Goal: Feedback & Contribution: Contribute content

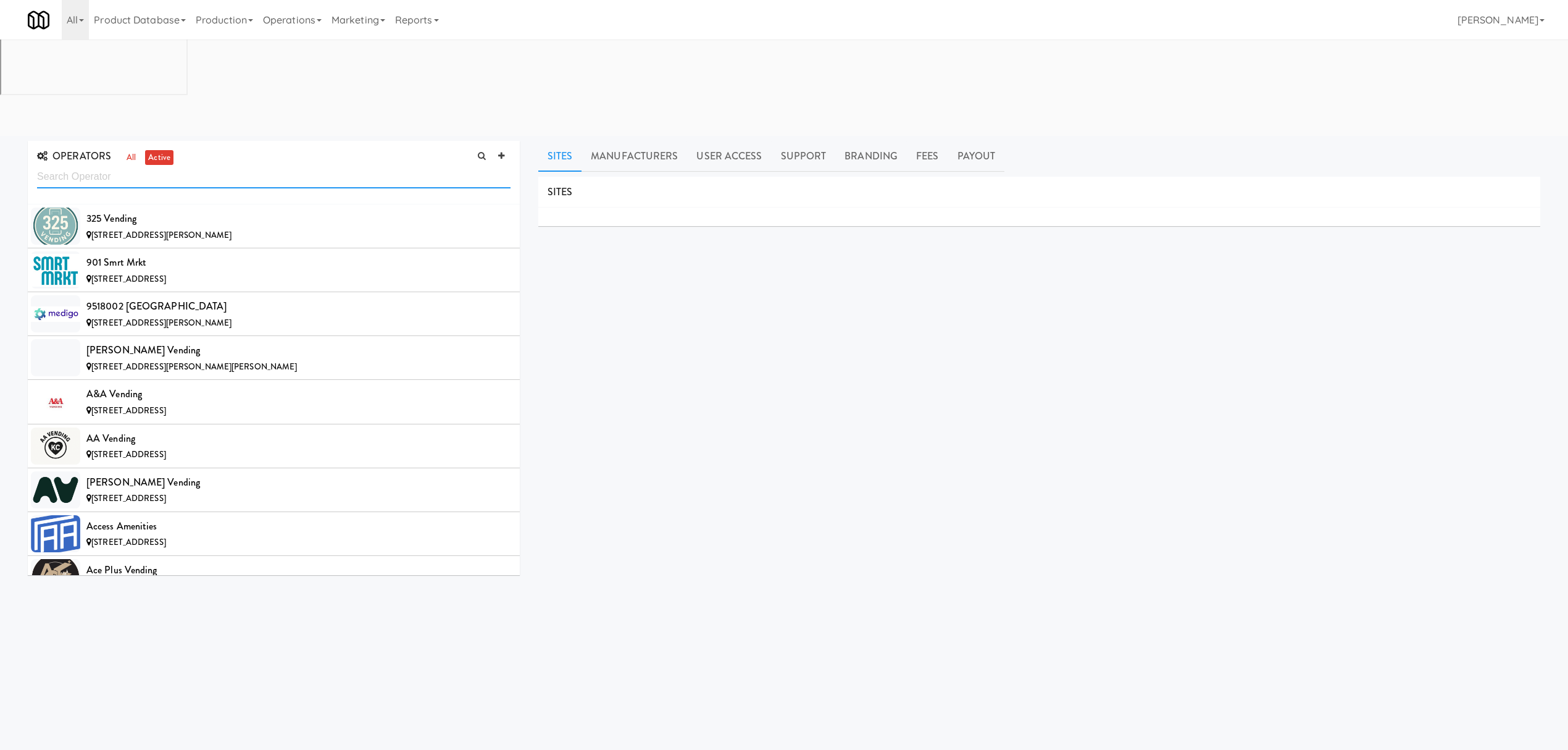
scroll to position [5896, 0]
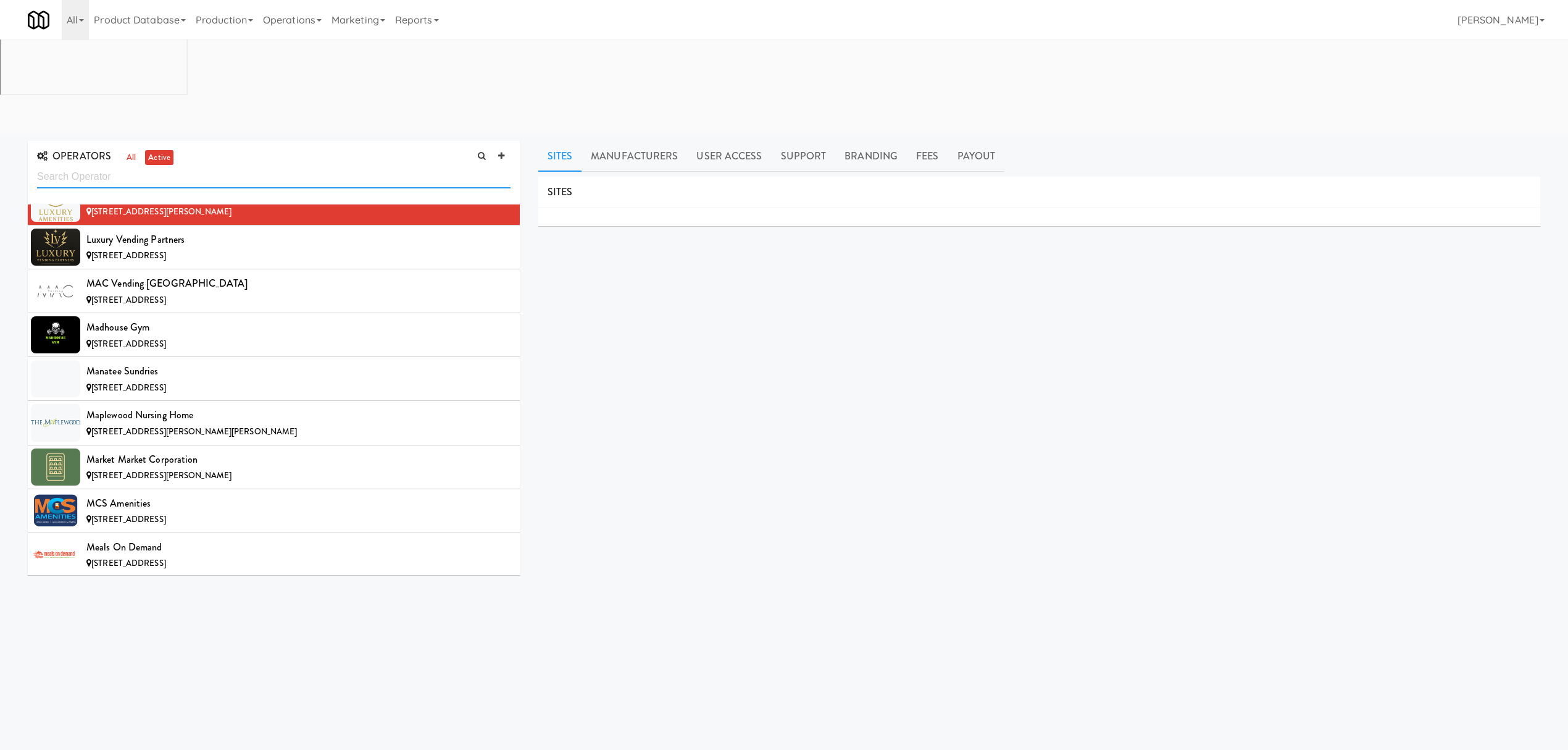
click at [107, 166] on input "text" at bounding box center [274, 177] width 474 height 23
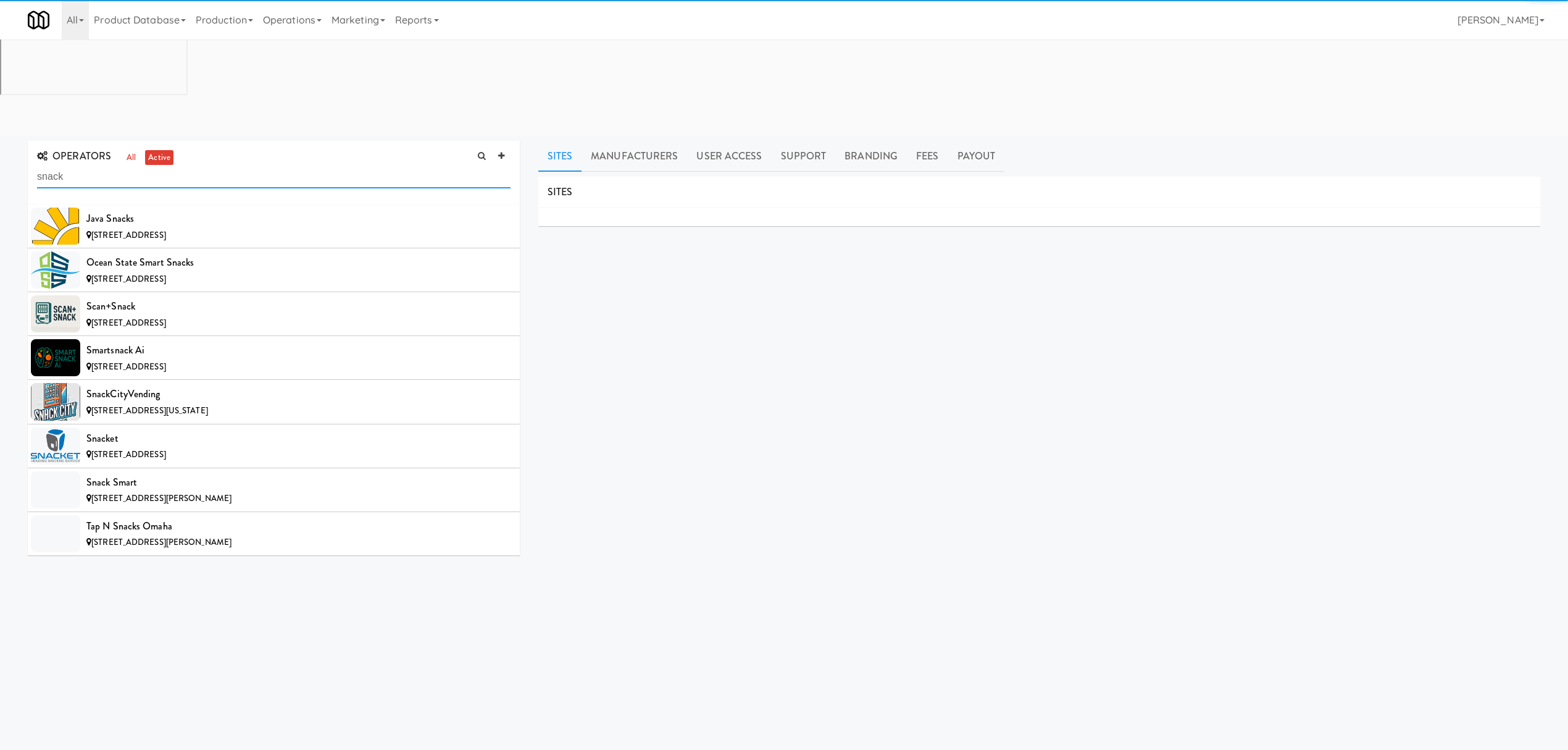
scroll to position [0, 0]
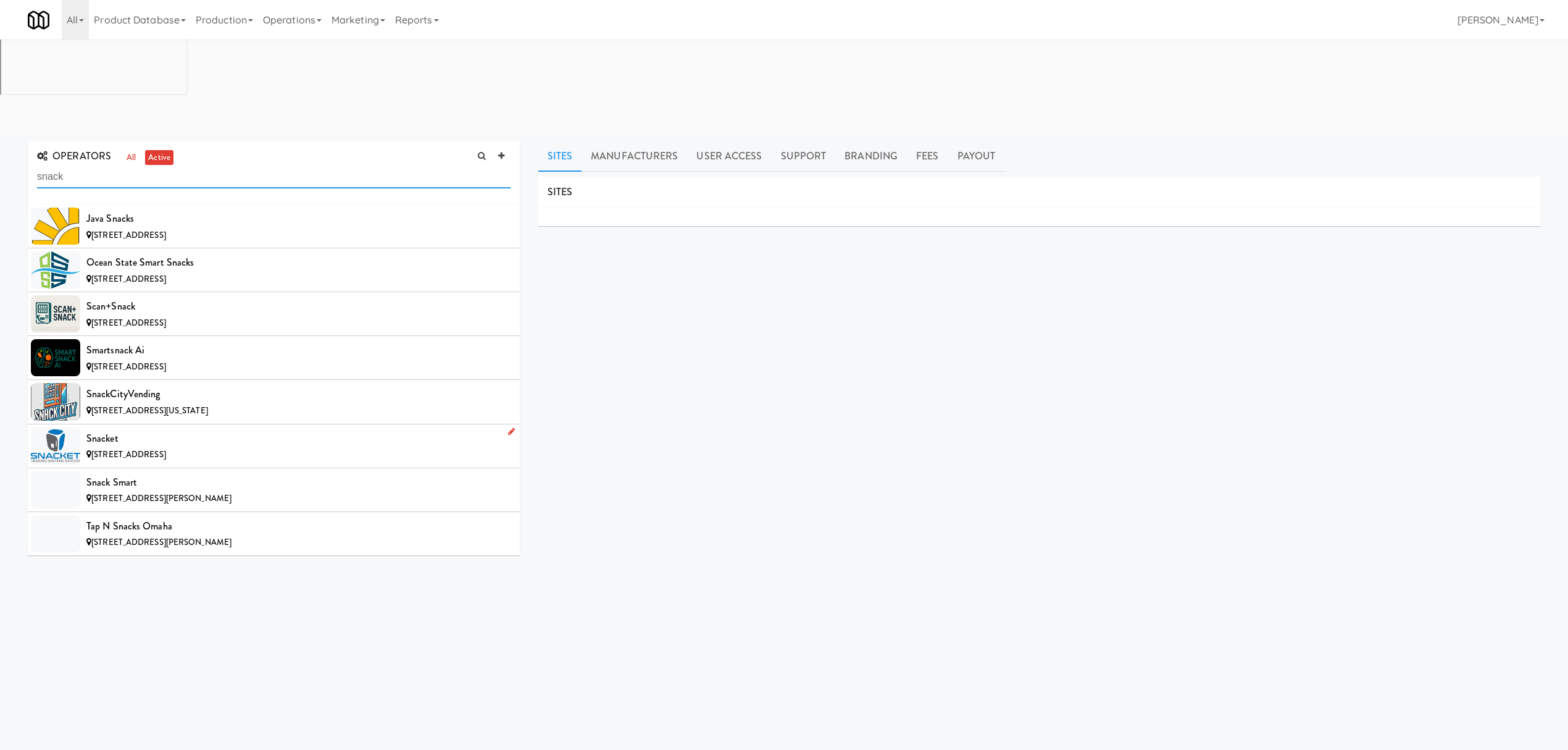
type input "snack"
click at [243, 429] on div "Snacket" at bounding box center [299, 439] width 424 height 19
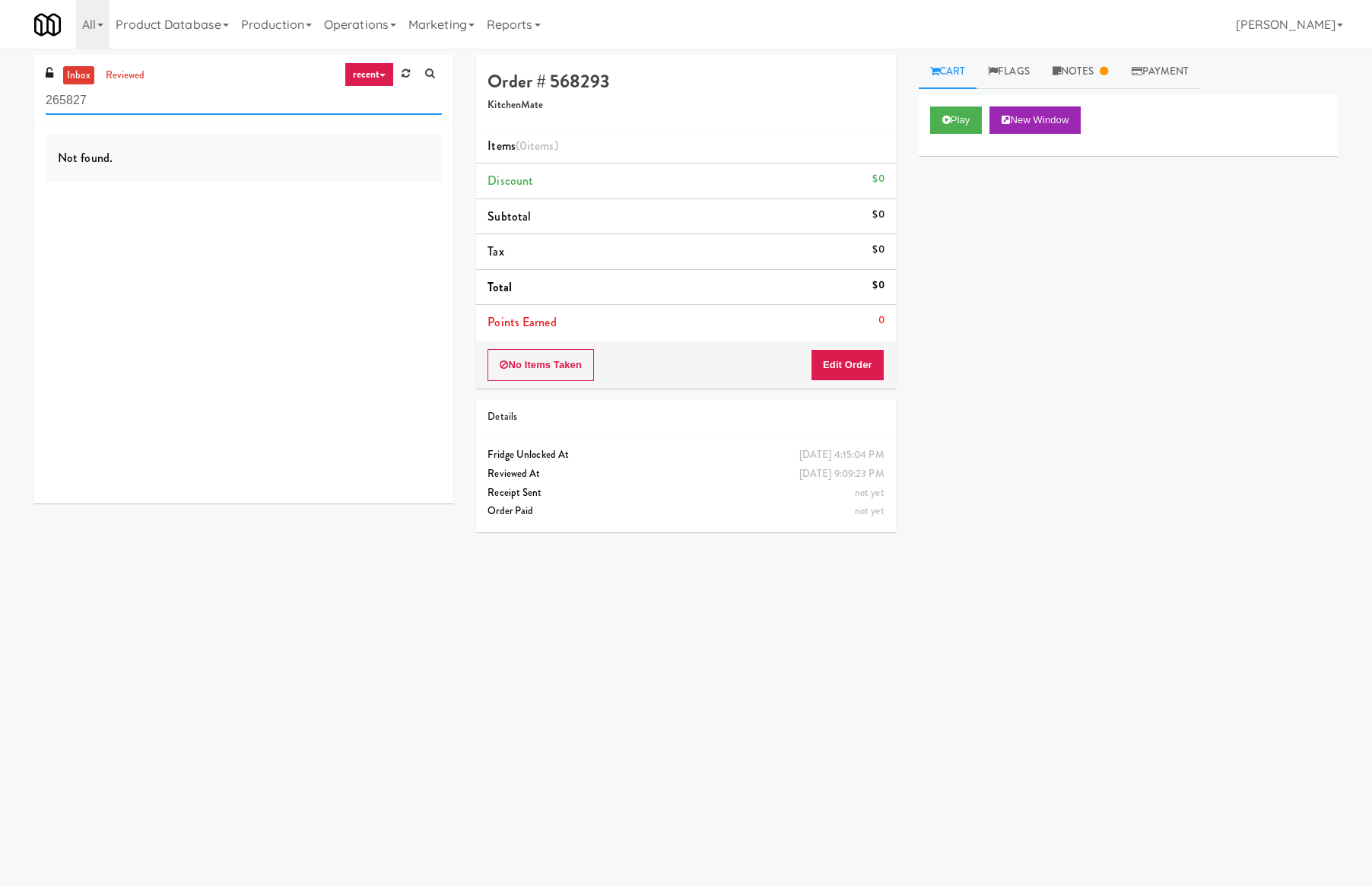
click at [138, 92] on input "265827" at bounding box center [244, 101] width 397 height 28
type input "sky crossing"
click at [113, 80] on link "reviewed" at bounding box center [125, 75] width 48 height 19
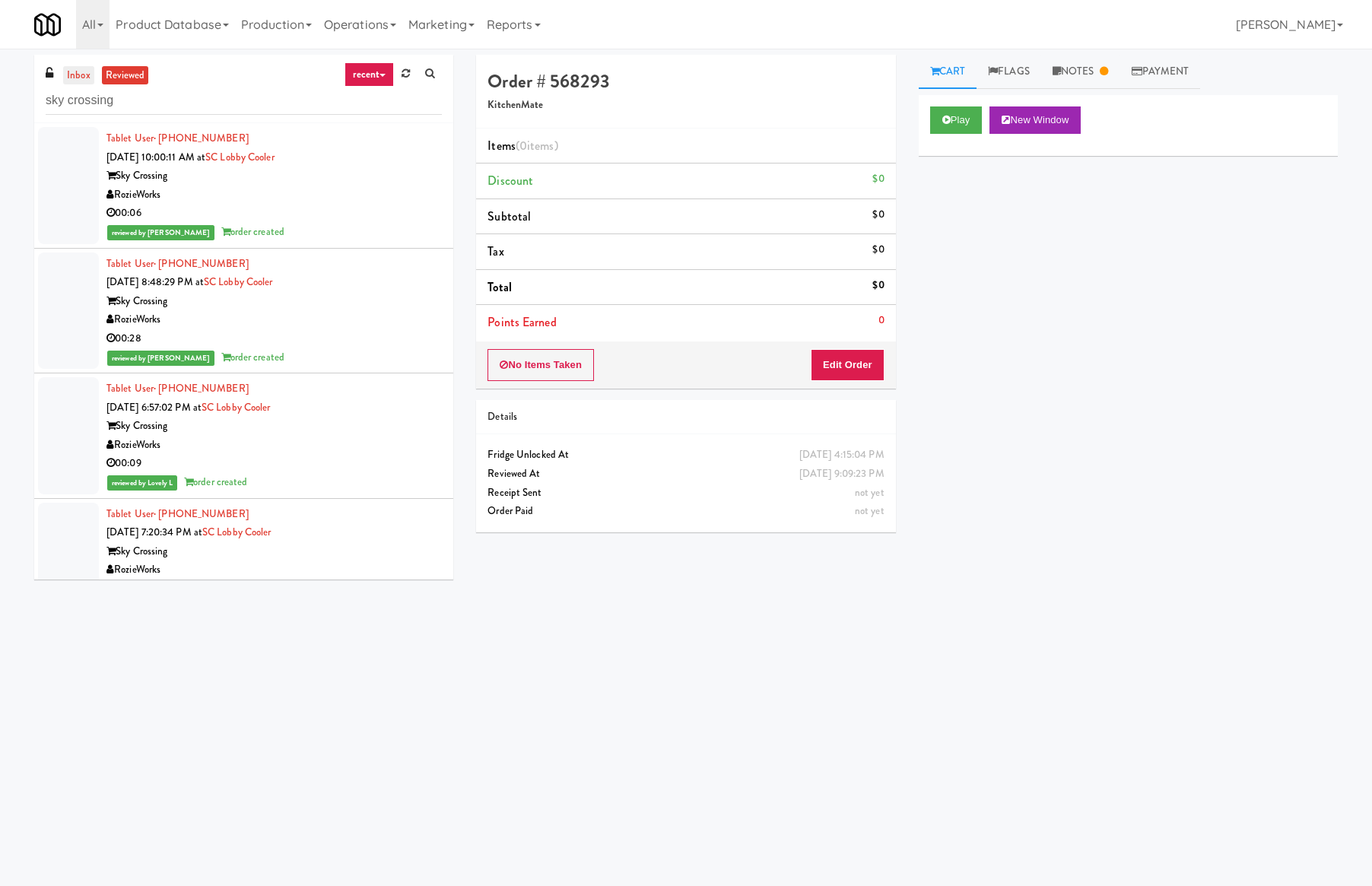
click at [80, 78] on link "inbox" at bounding box center [79, 75] width 31 height 19
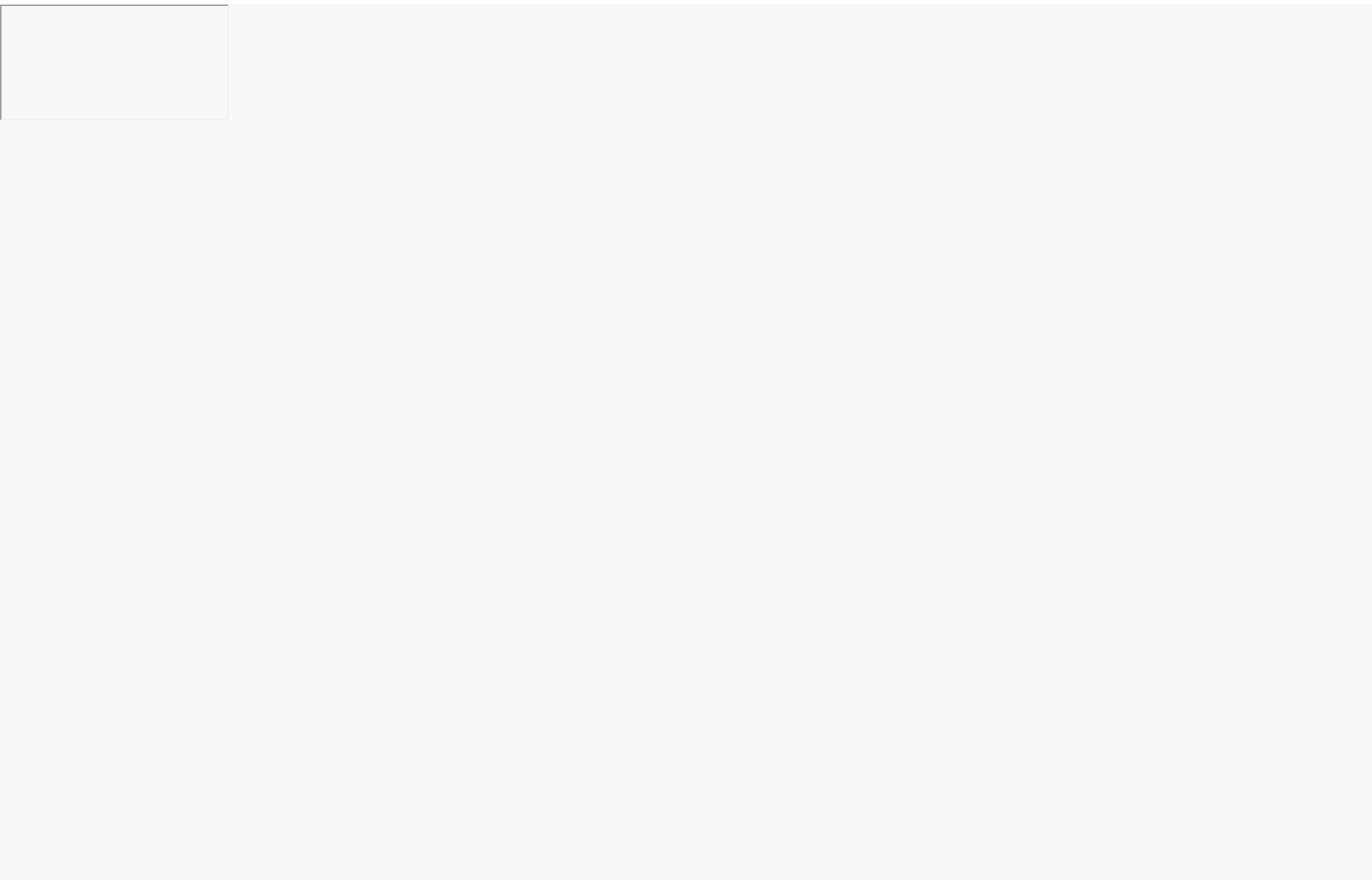
scroll to position [22, 0]
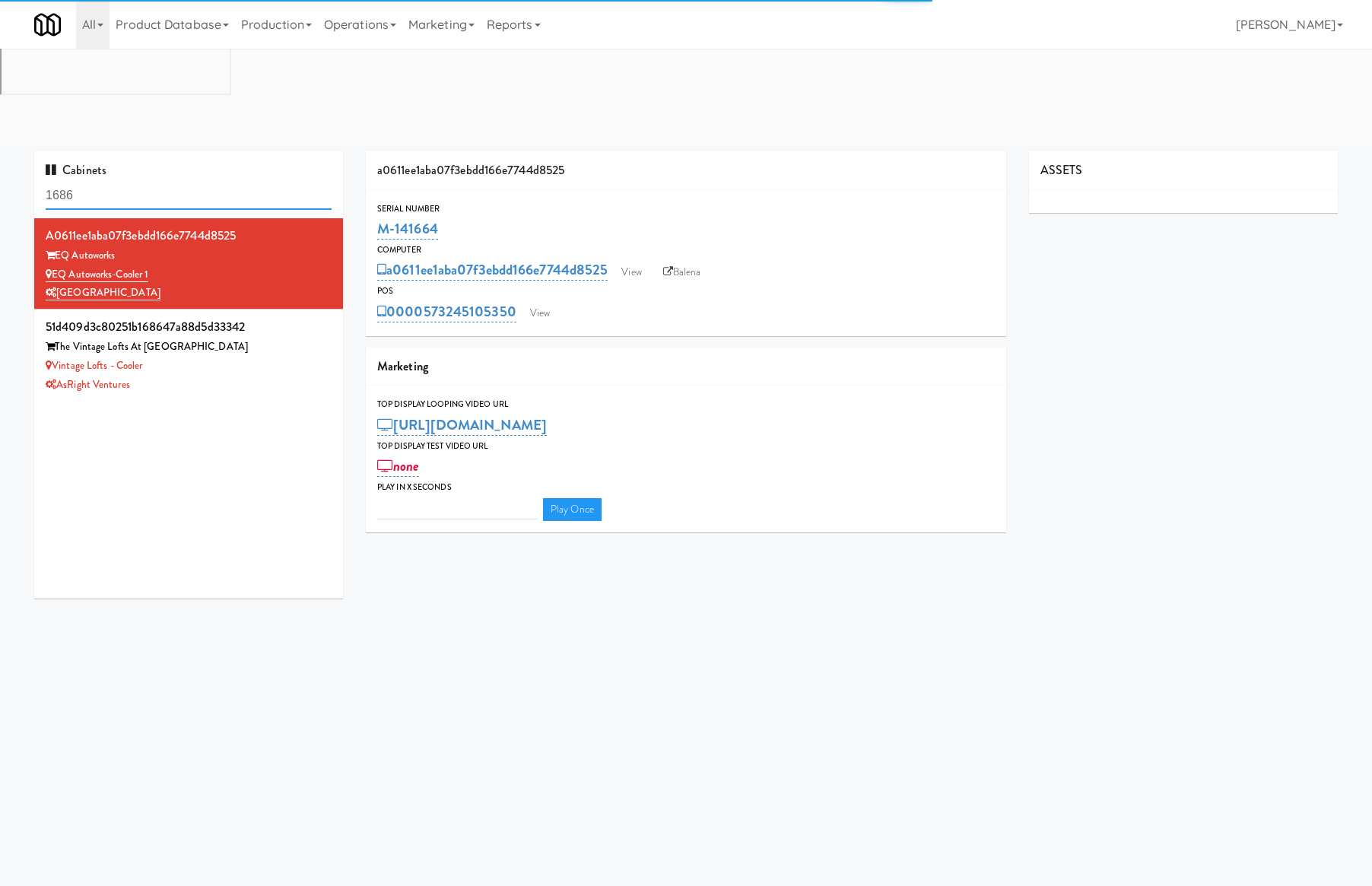
type input "3"
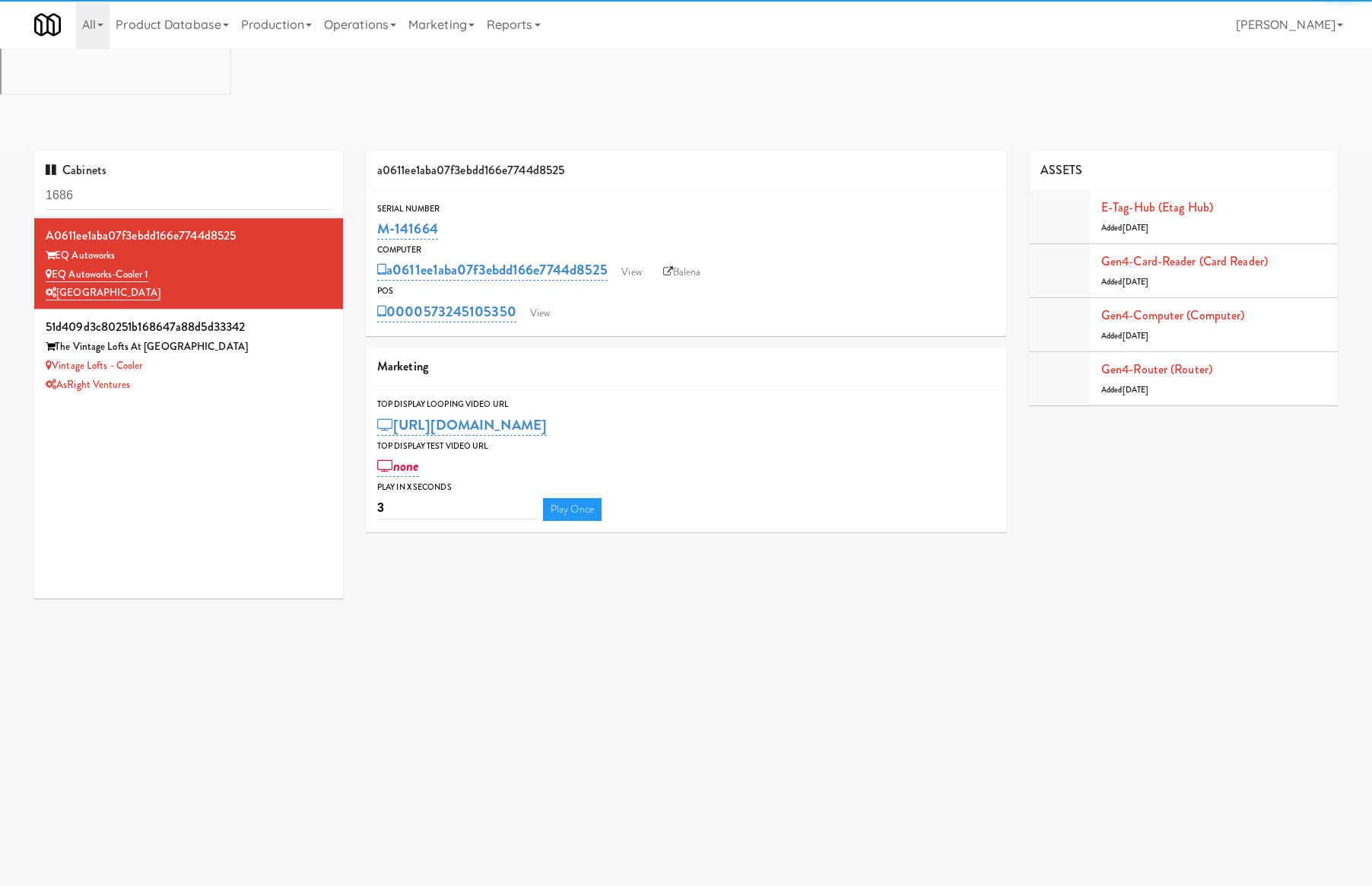
click at [244, 152] on div "Cabinets 1686" at bounding box center [189, 185] width 309 height 67
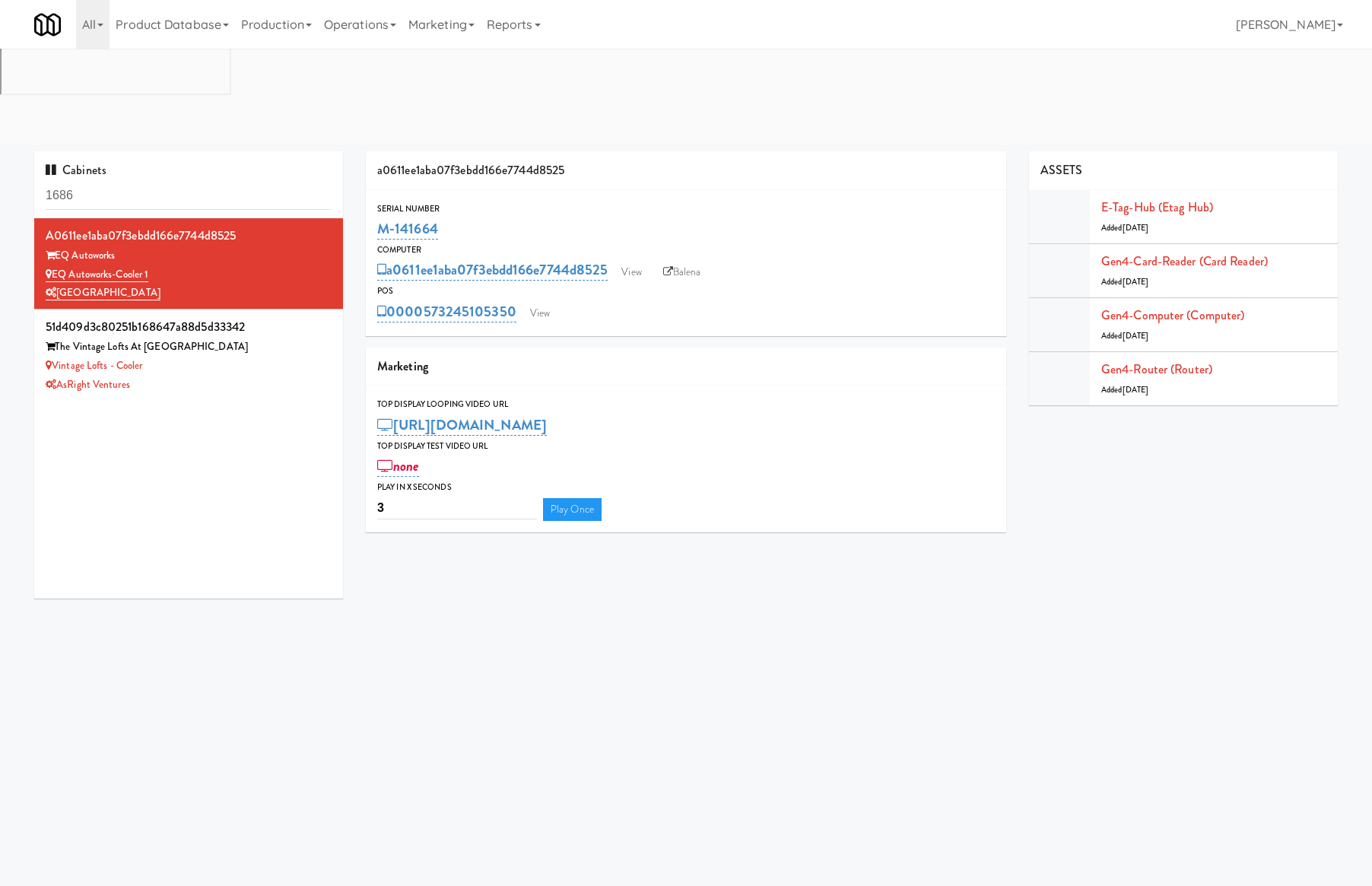
click at [244, 152] on div "Cabinets 1686" at bounding box center [189, 185] width 309 height 67
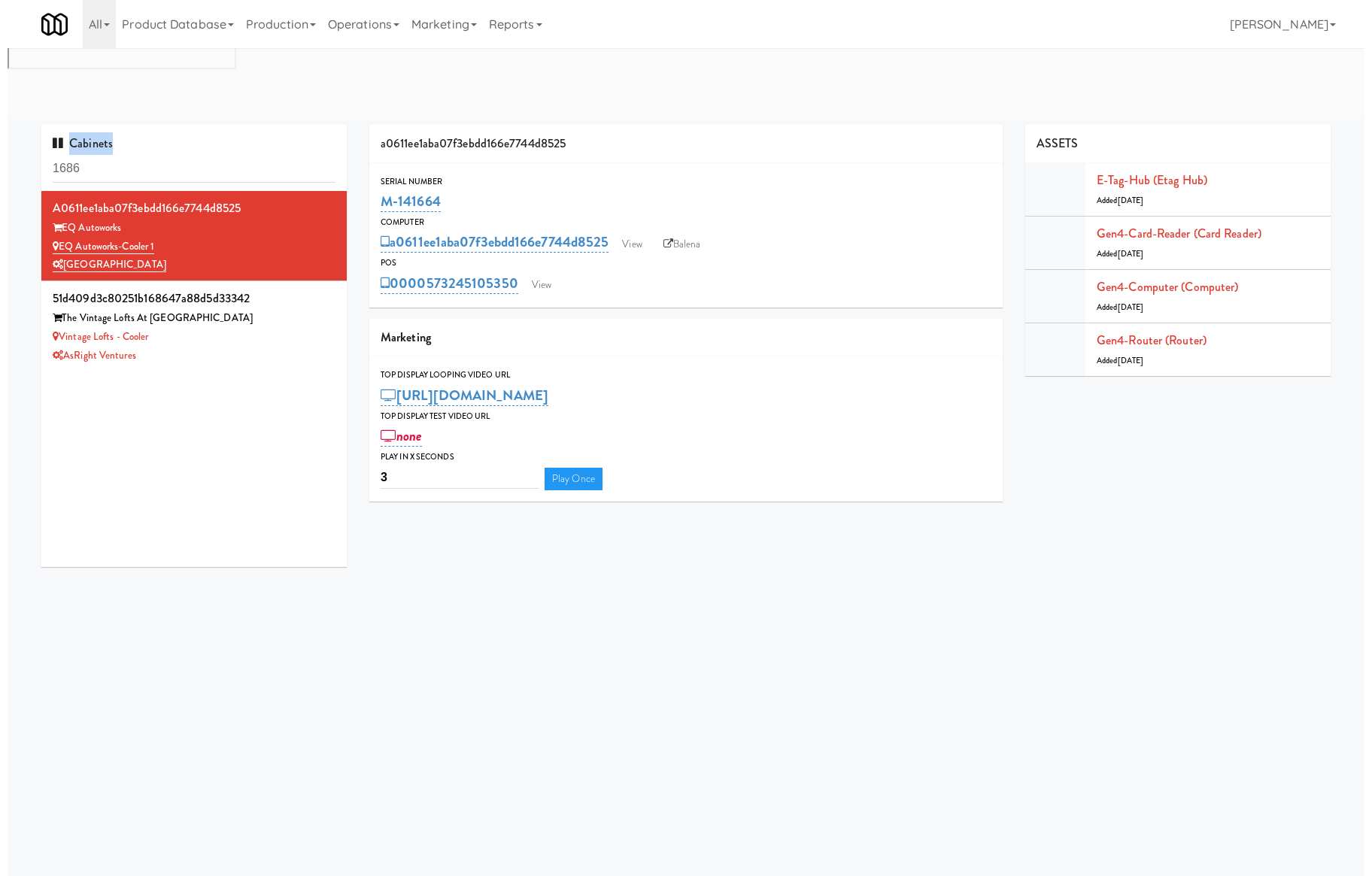
scroll to position [48, 0]
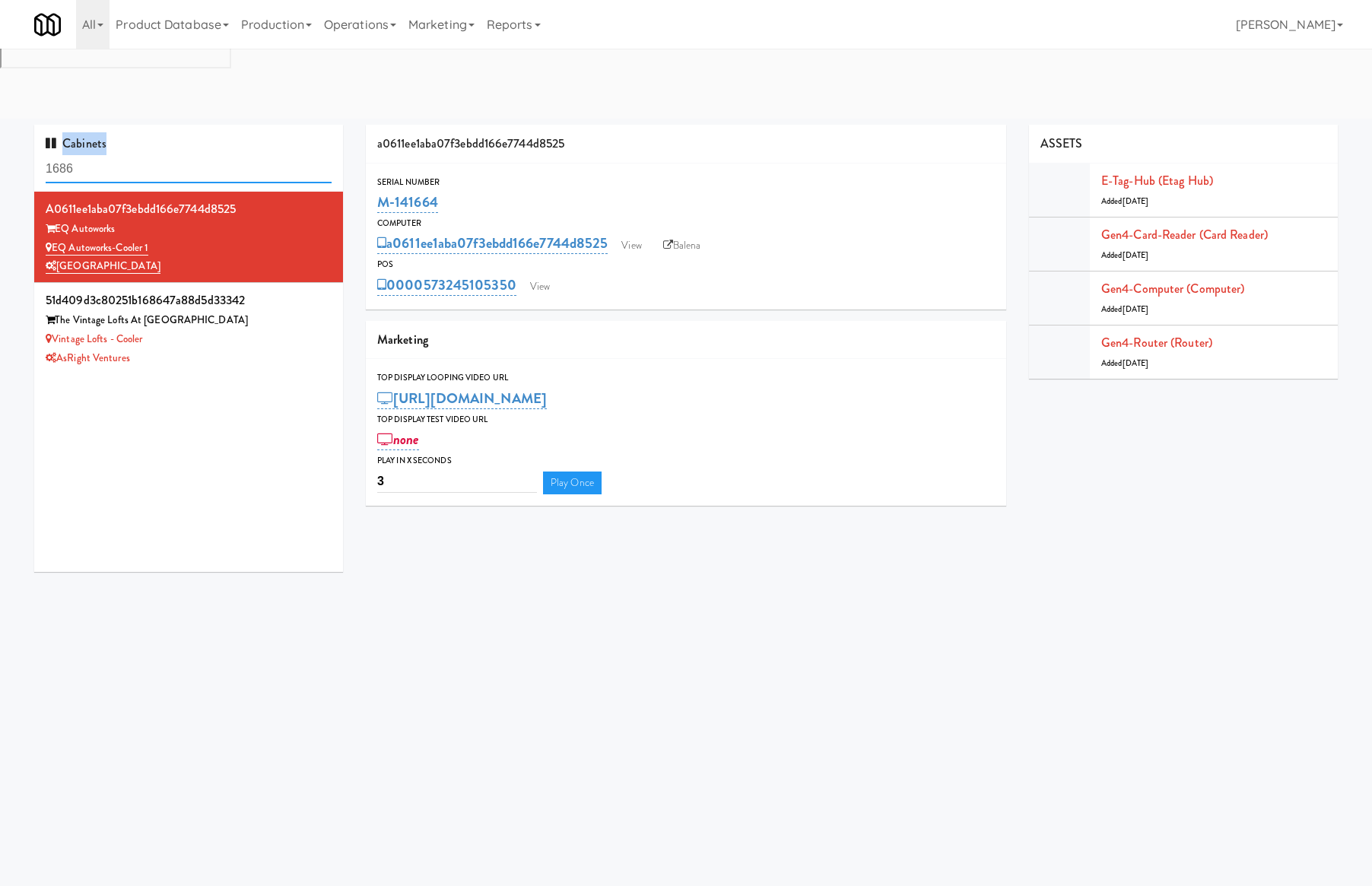
click at [244, 155] on input "1686" at bounding box center [189, 169] width 286 height 28
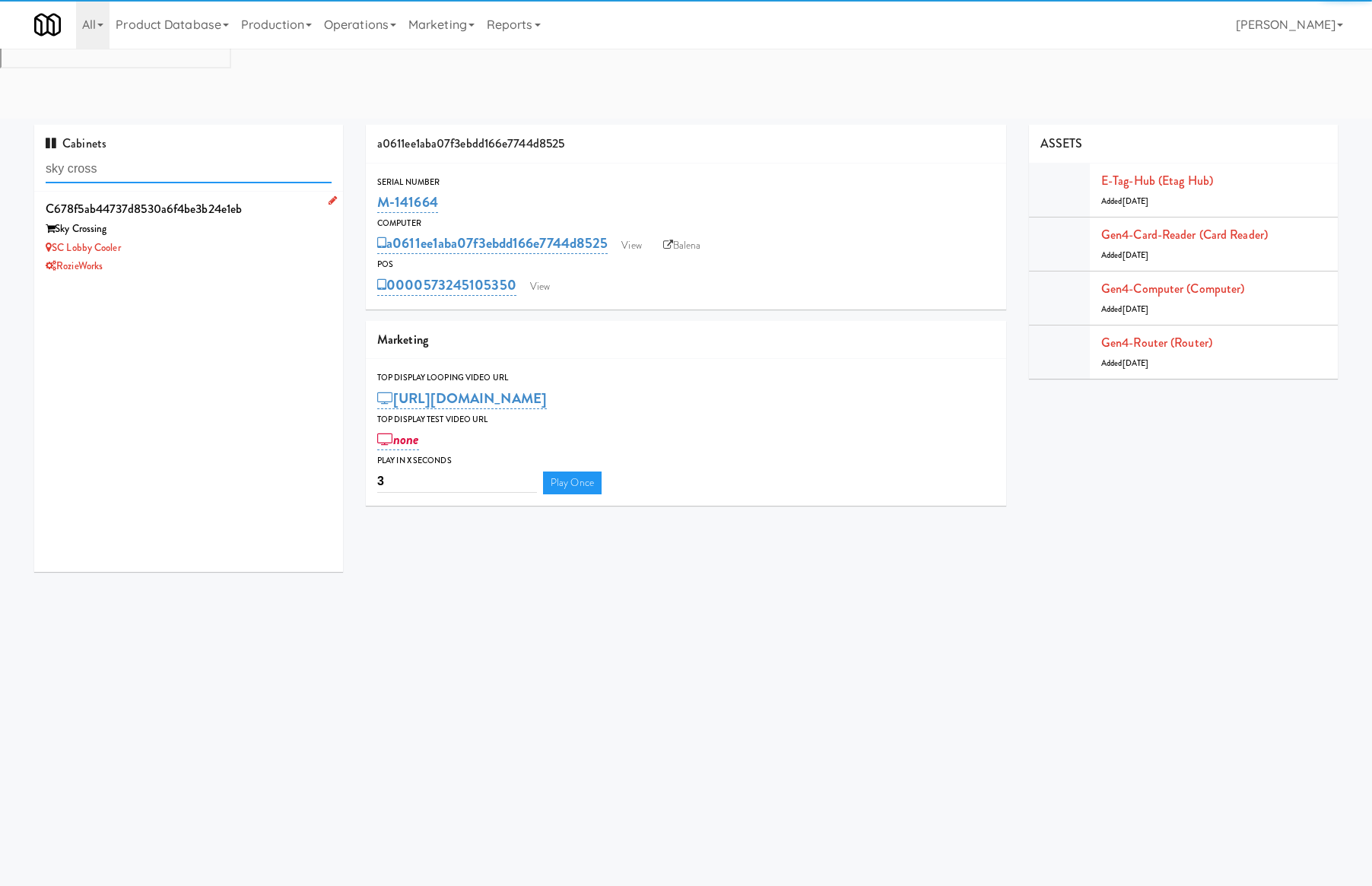
type input "sky cross"
click at [226, 257] on div "RozieWorks" at bounding box center [189, 266] width 286 height 19
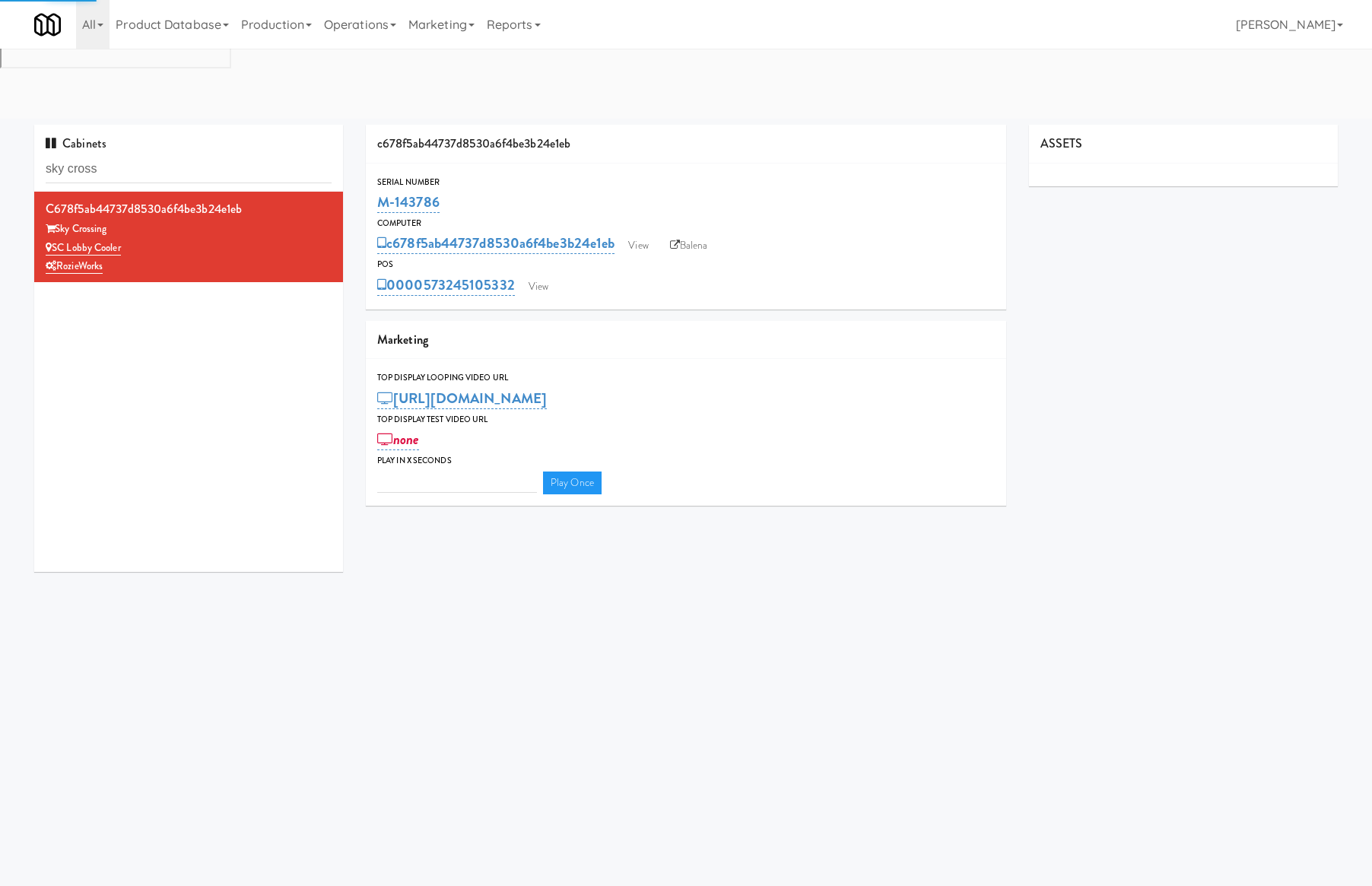
type input "3"
click at [539, 275] on link "View" at bounding box center [538, 287] width 35 height 23
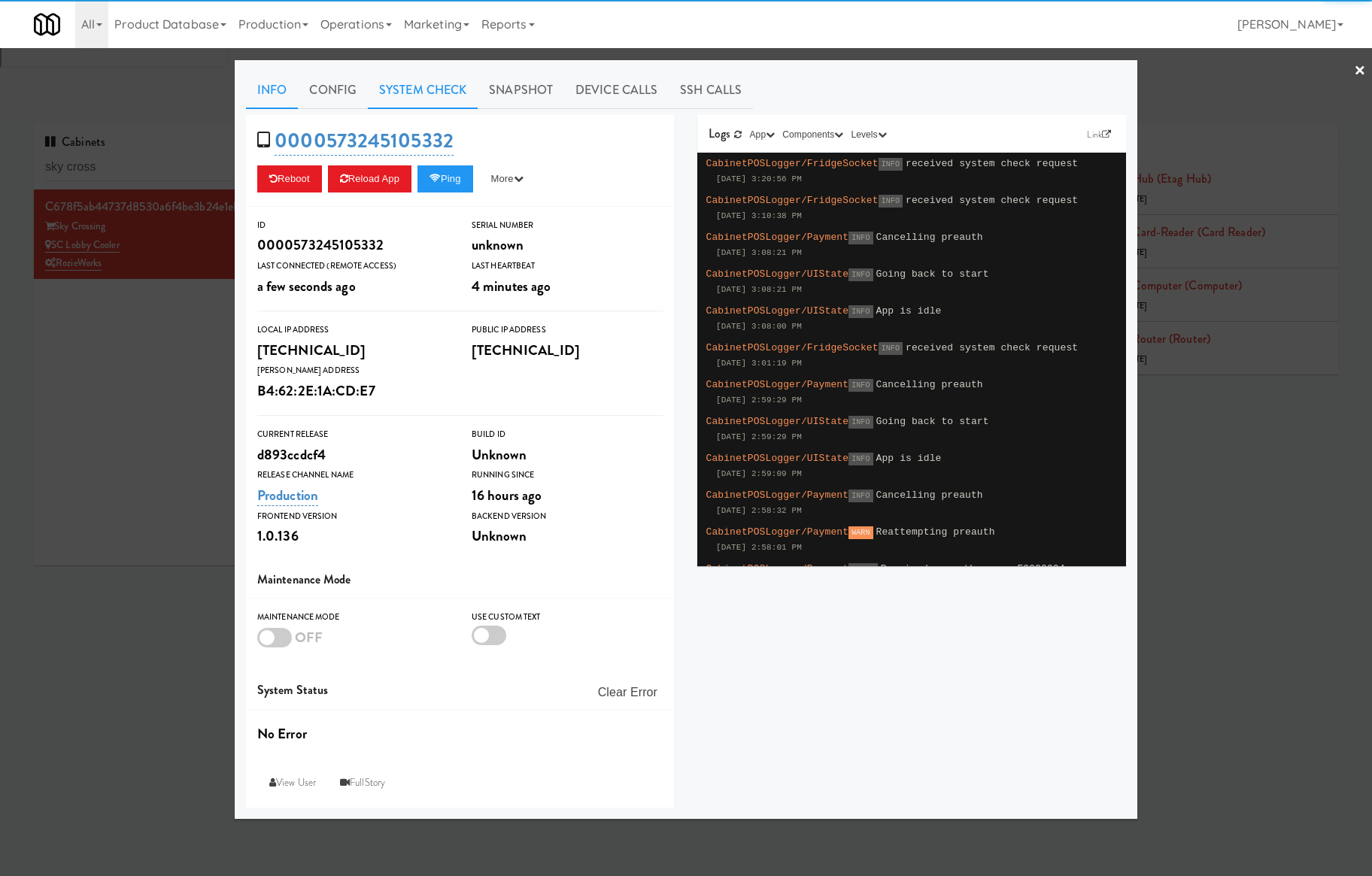
click at [440, 89] on link "System Check" at bounding box center [423, 90] width 110 height 37
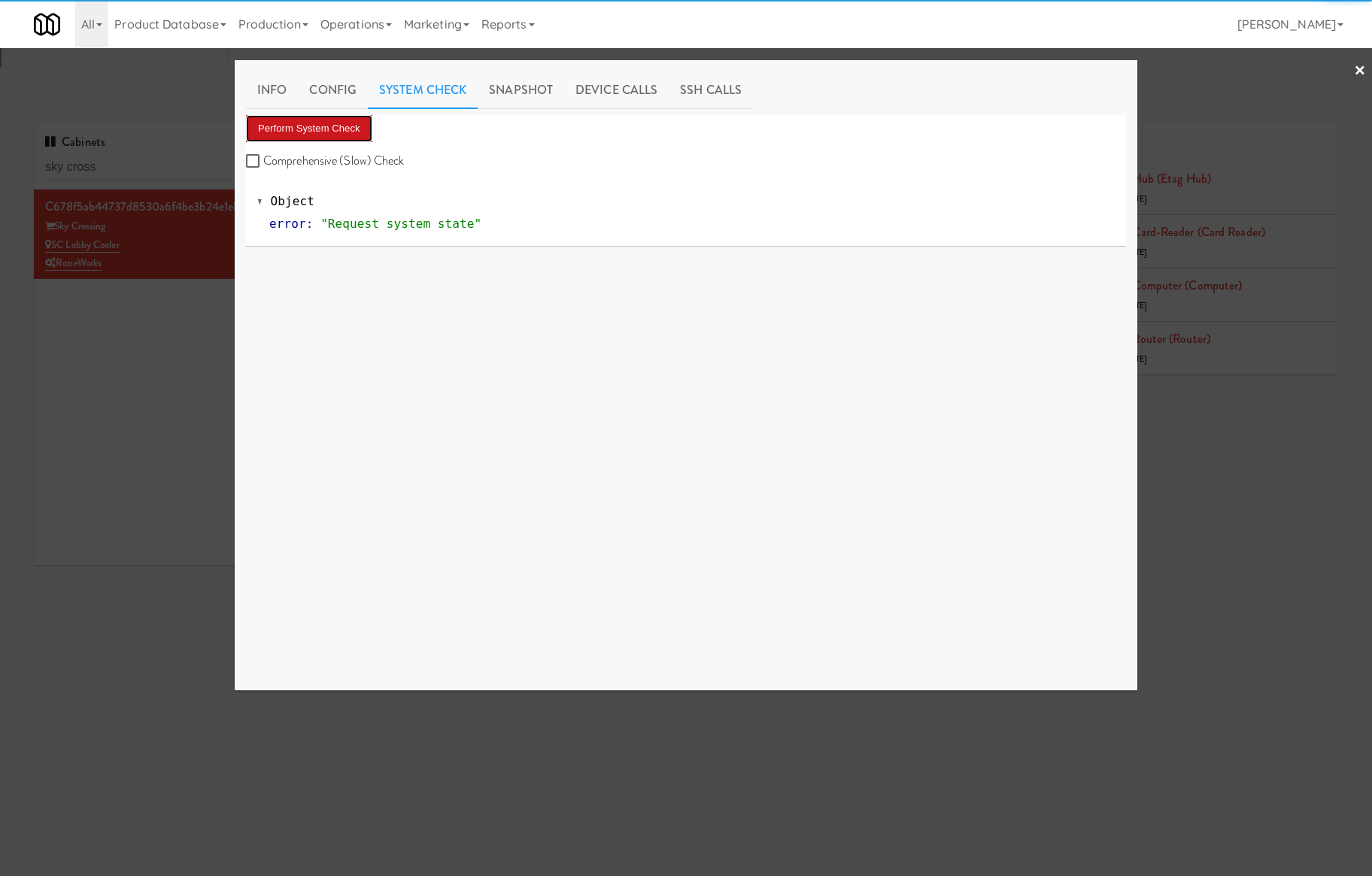
click at [313, 130] on button "Perform System Check" at bounding box center [310, 128] width 126 height 27
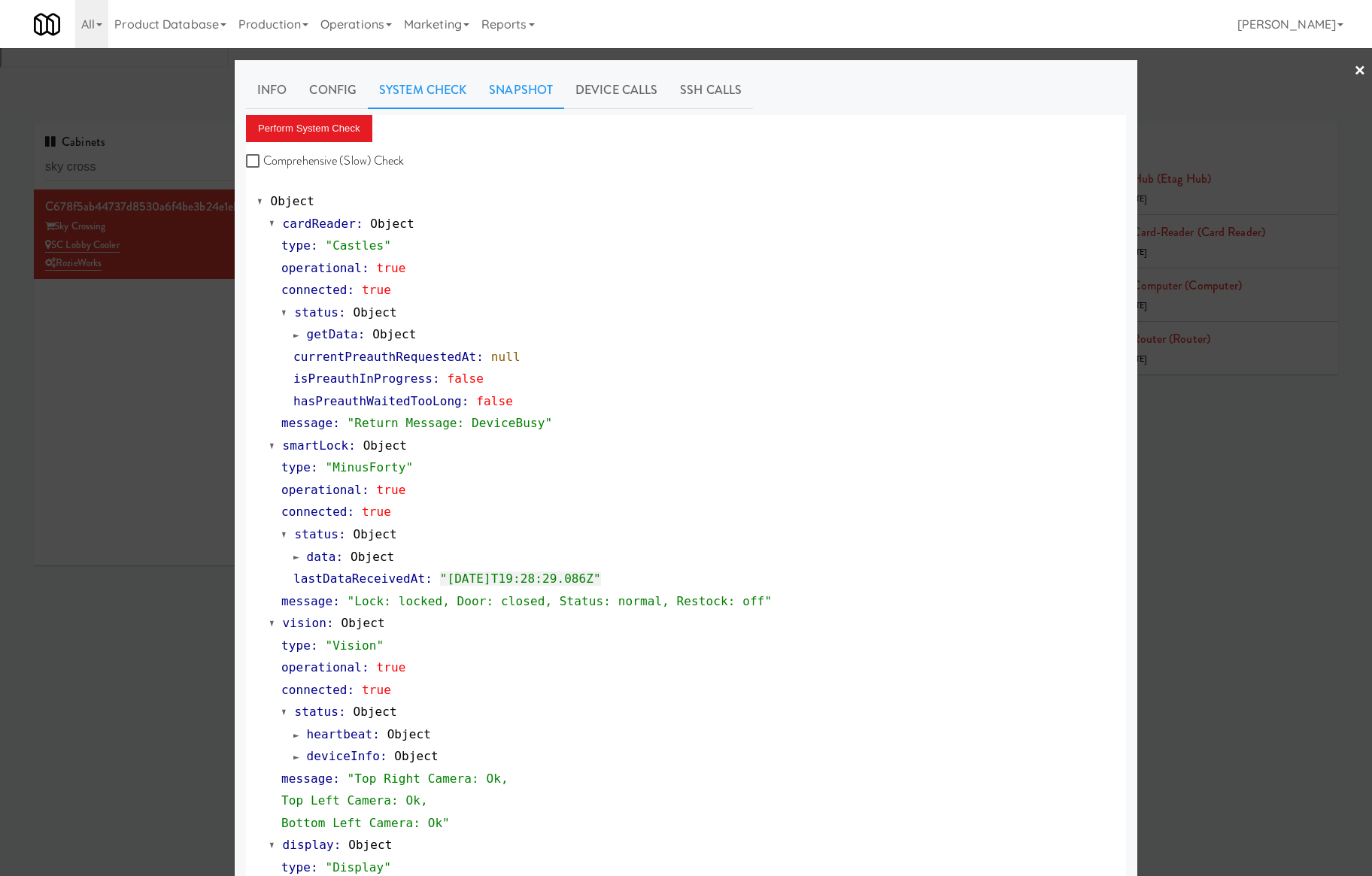
click at [494, 102] on link "Snapshot" at bounding box center [520, 90] width 87 height 37
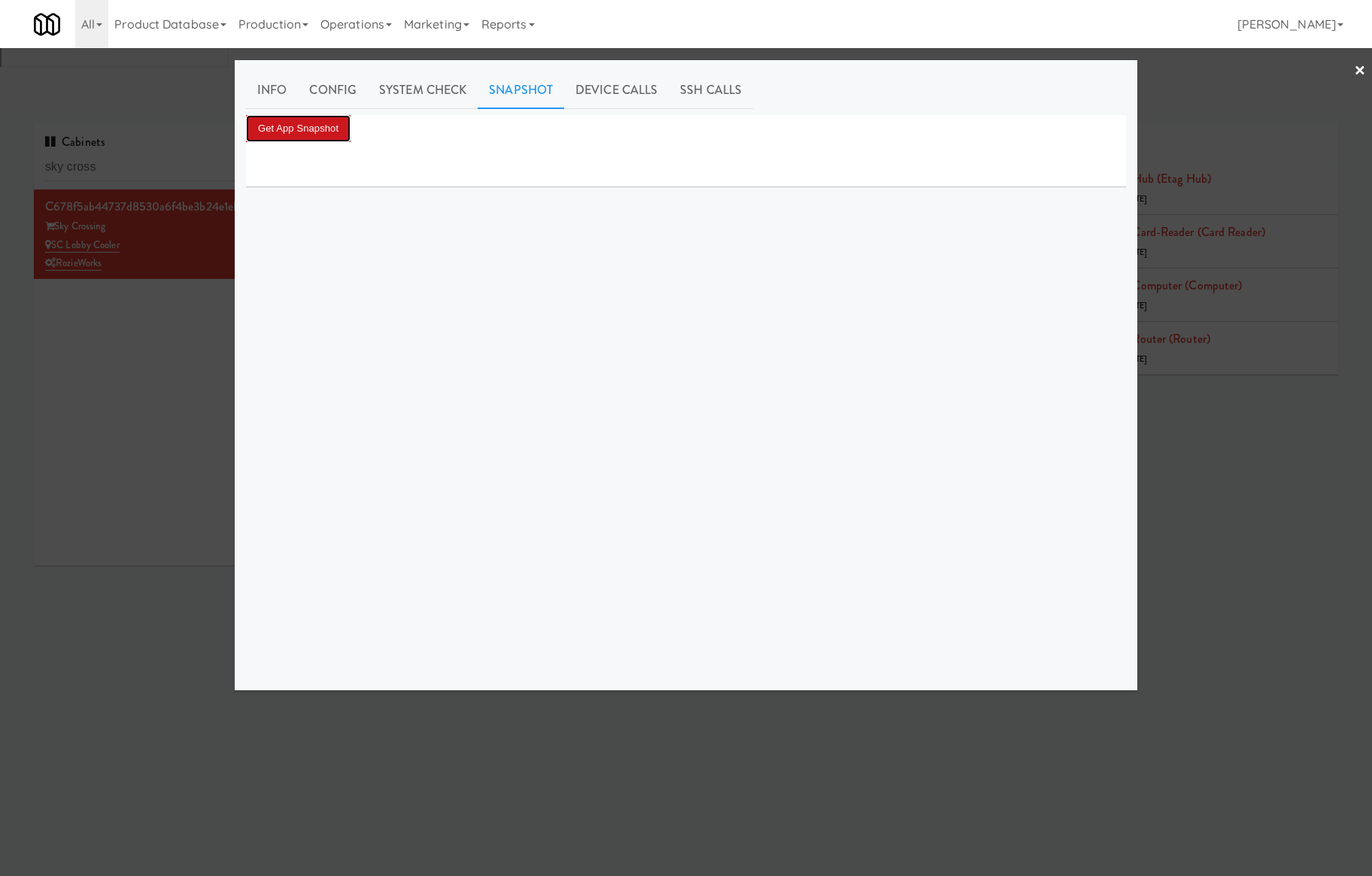
click at [331, 124] on button "Get App Snapshot" at bounding box center [298, 128] width 105 height 27
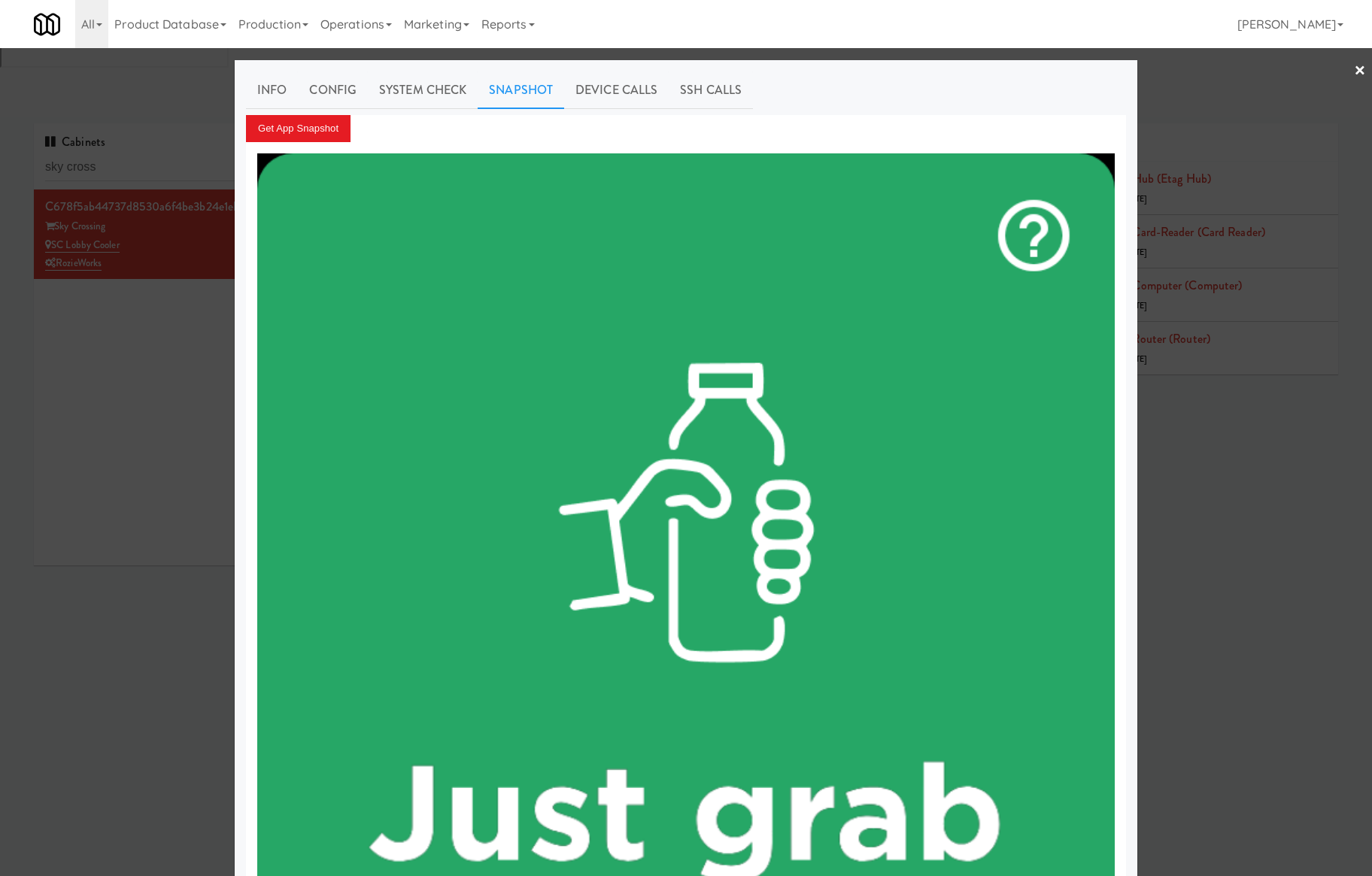
click at [593, 47] on div "All 325 Vending https://classic.micromart.com/cabinets/1686?operator_id=503 901…" at bounding box center [686, 24] width 1304 height 48
click at [593, 52] on div at bounding box center [686, 438] width 1372 height 876
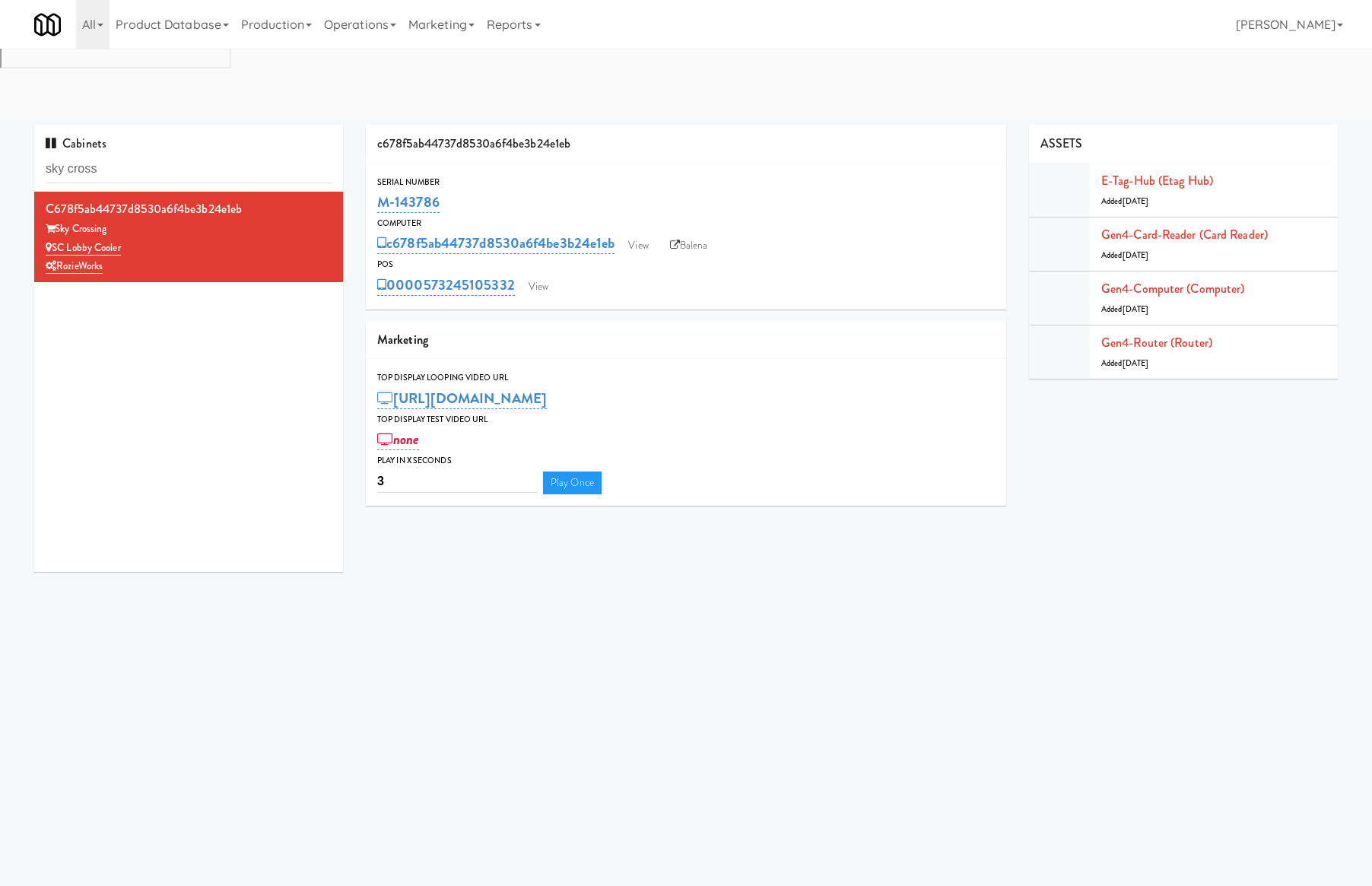
click at [284, 288] on div "c678f5ab44737d8530a6f4be3b24e1eb Sky Crossing SC Lobby Cooler RozieWorks" at bounding box center [189, 382] width 309 height 380
click at [543, 275] on link "View" at bounding box center [538, 287] width 35 height 23
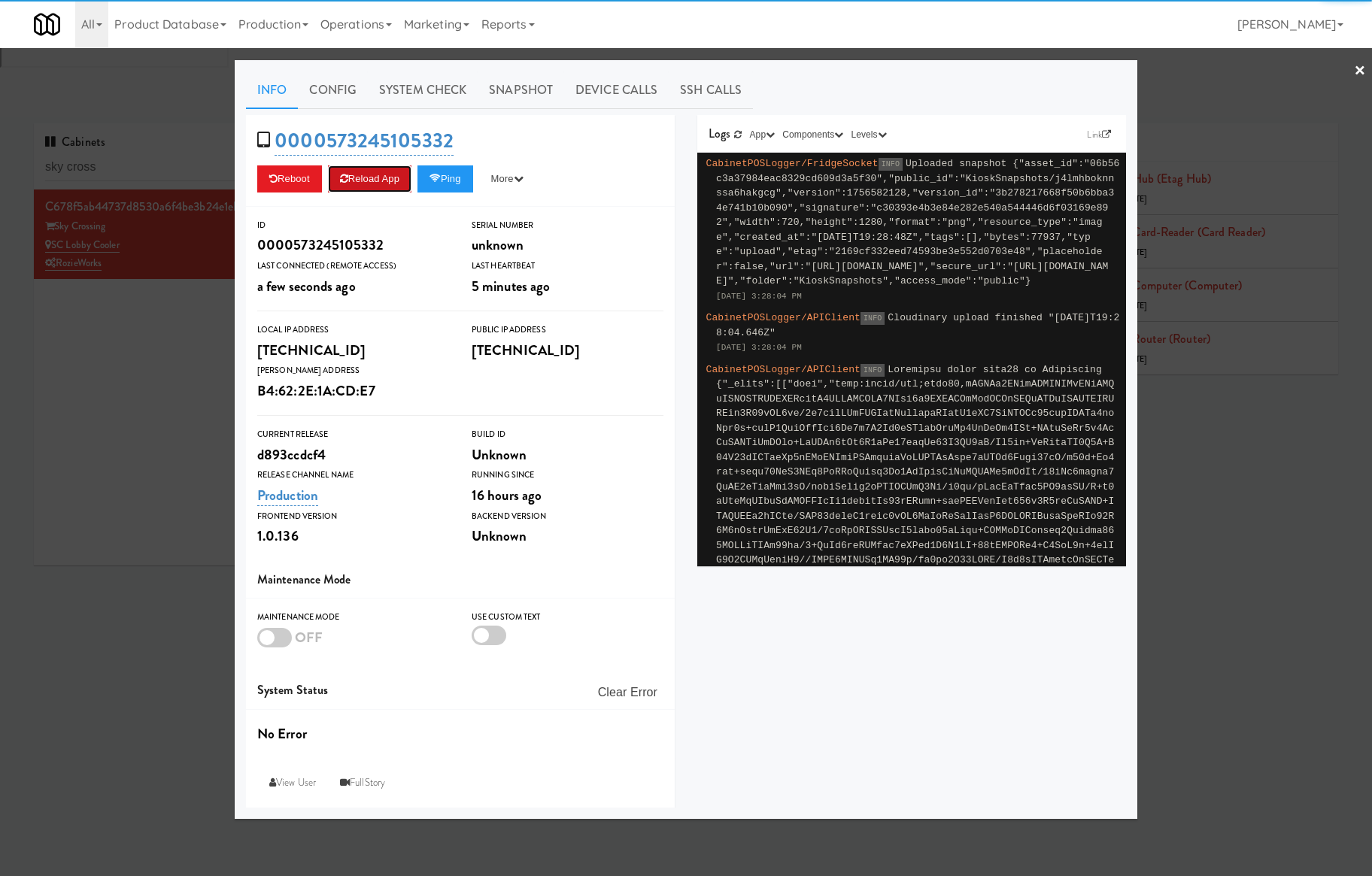
click at [389, 185] on button "Reload App" at bounding box center [370, 178] width 83 height 27
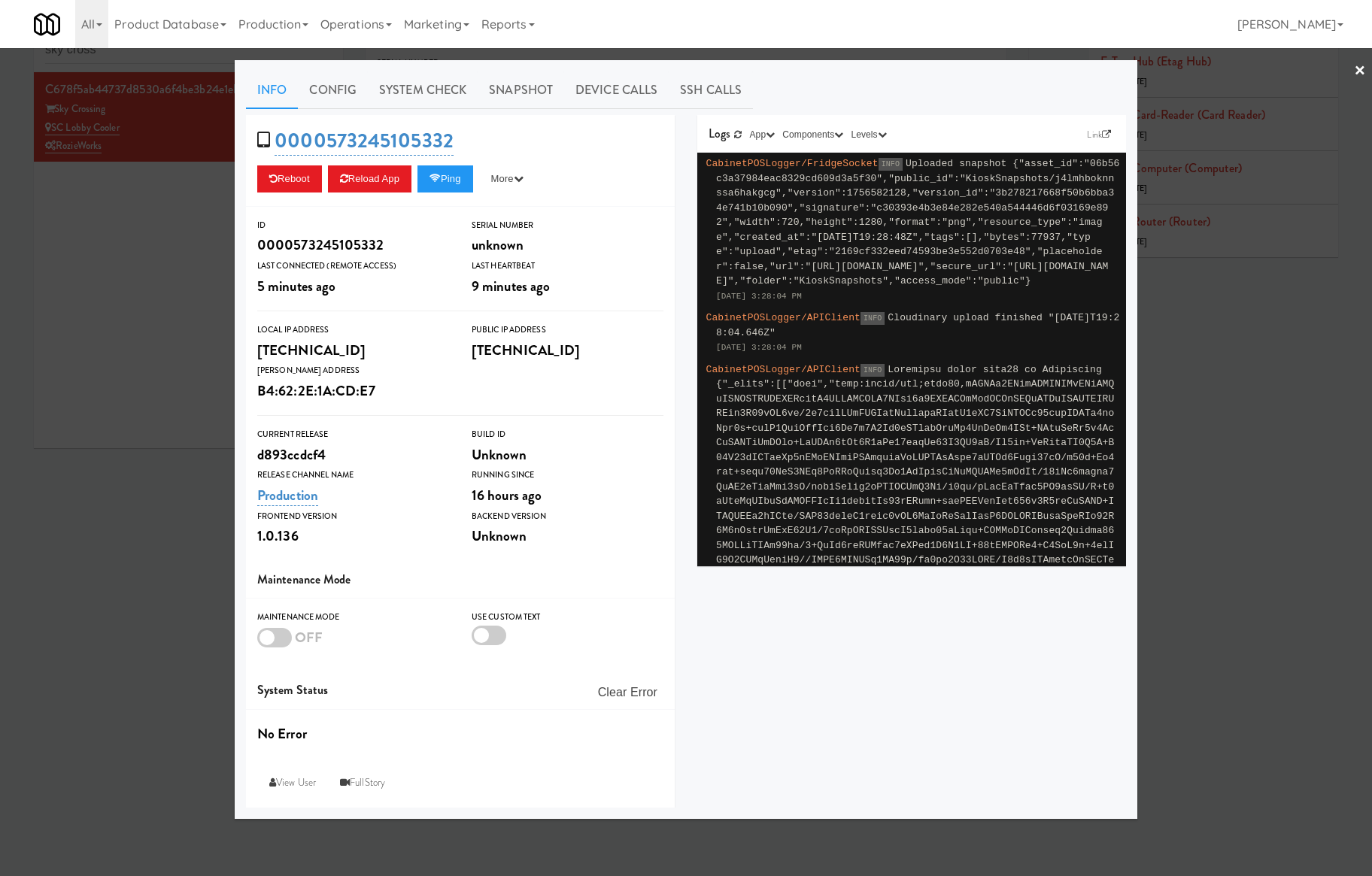
click at [173, 235] on div at bounding box center [686, 438] width 1372 height 876
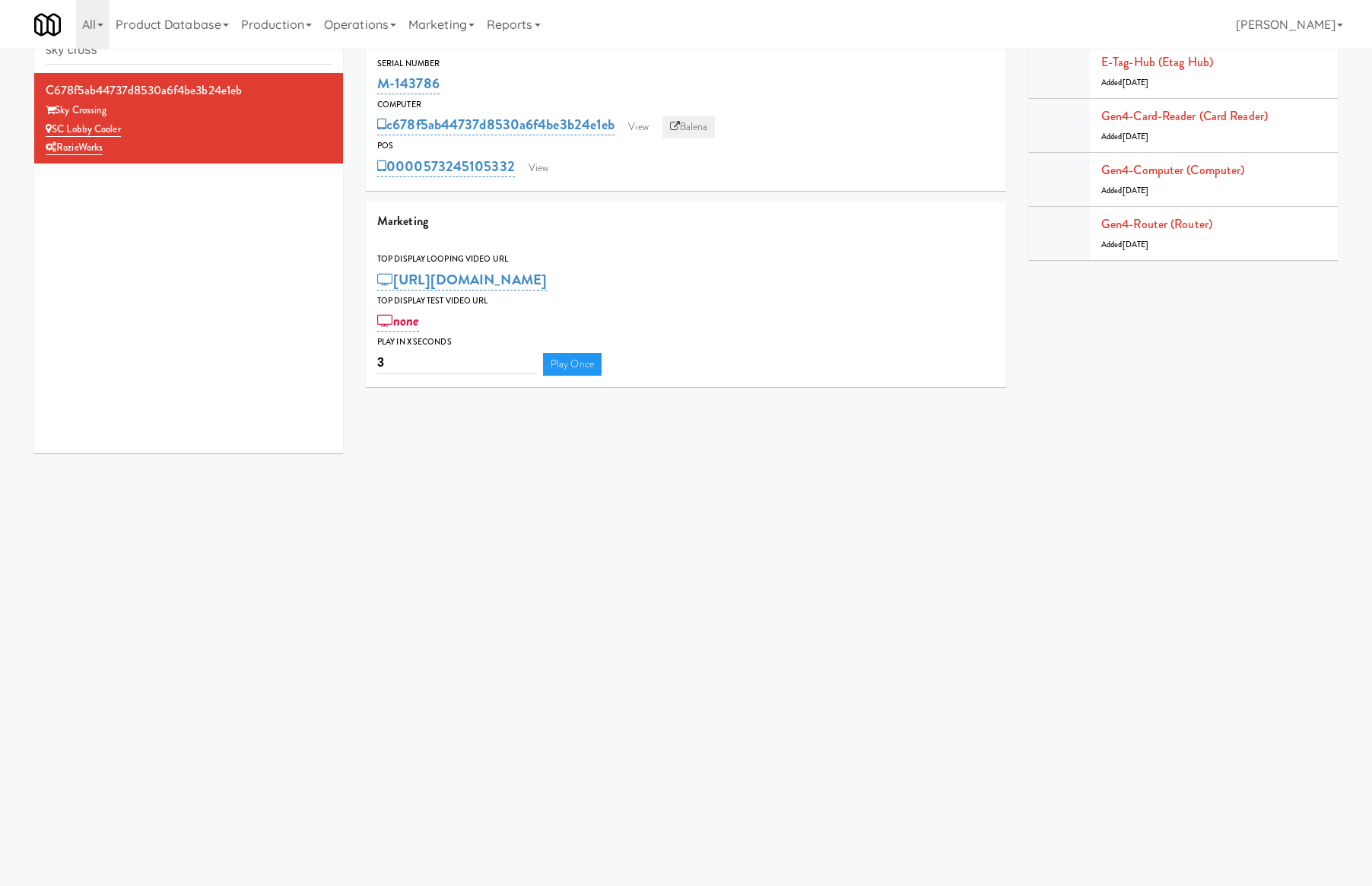
click at [698, 125] on link "Balena" at bounding box center [688, 127] width 53 height 23
click at [217, 57] on input "sky cross" at bounding box center [189, 51] width 286 height 28
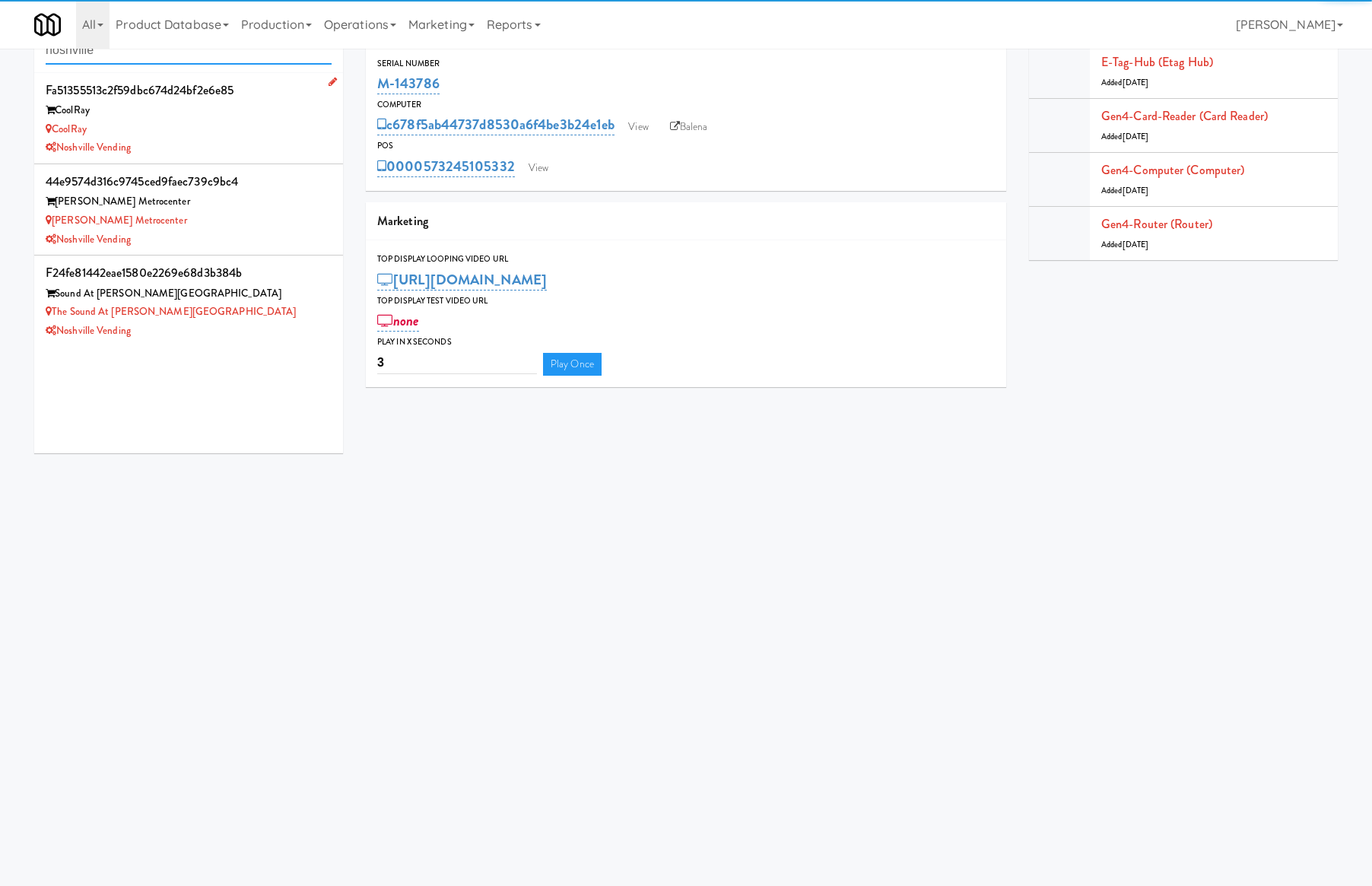
type input "noshville"
click at [231, 111] on div "CoolRay" at bounding box center [189, 110] width 286 height 19
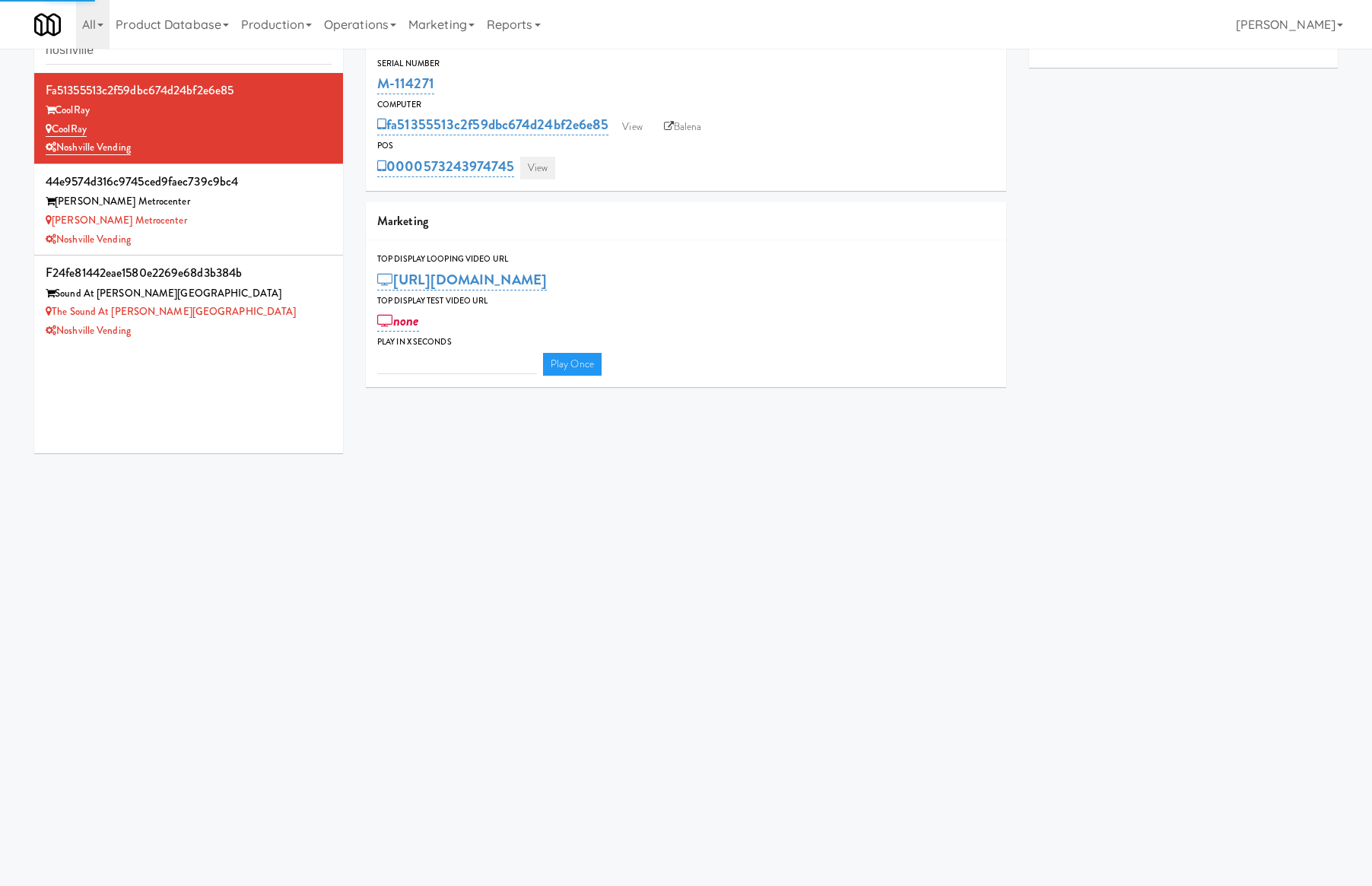
type input "3"
click at [542, 172] on link "View" at bounding box center [538, 168] width 35 height 23
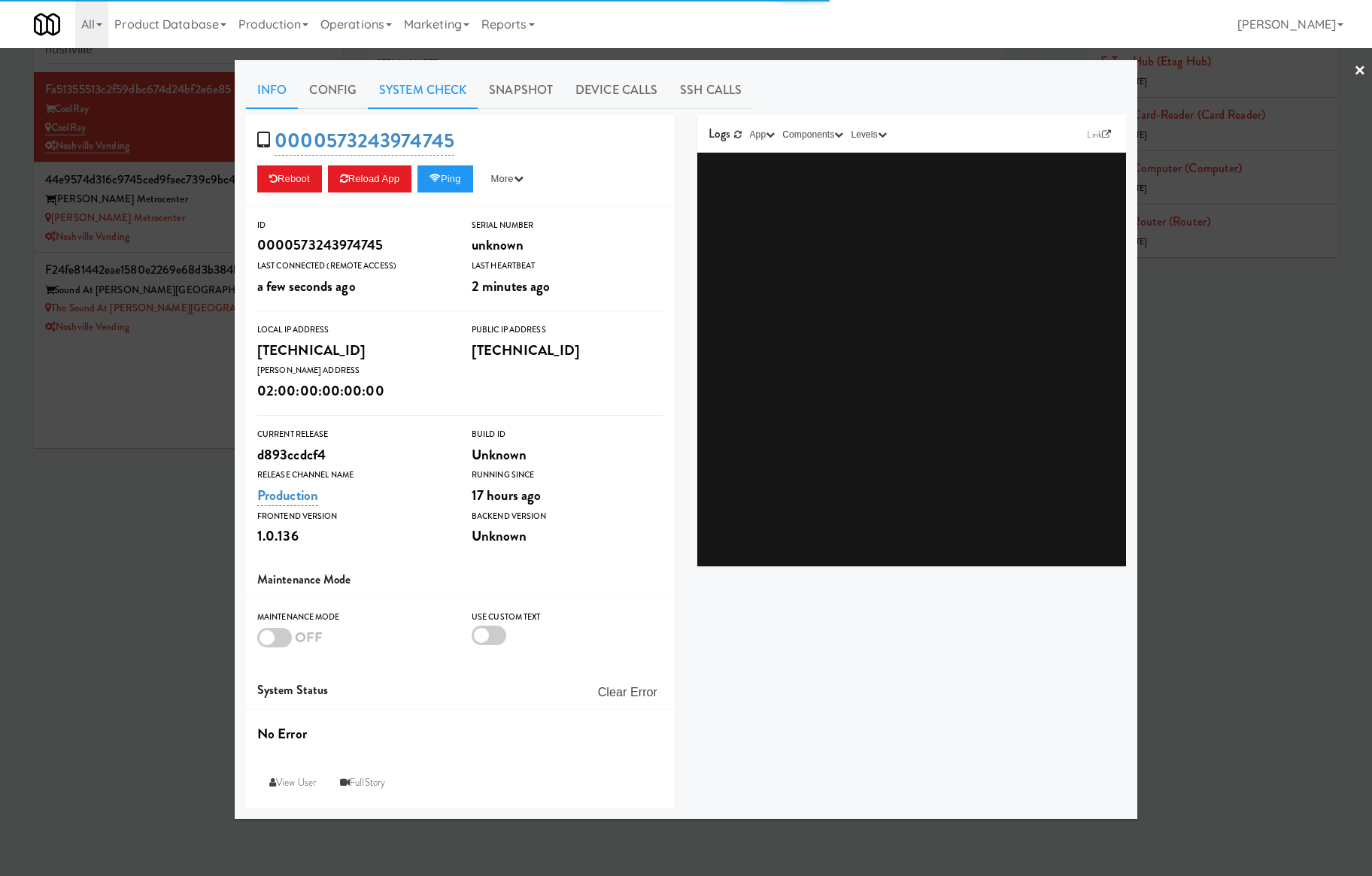
click at [425, 89] on link "System Check" at bounding box center [423, 90] width 110 height 37
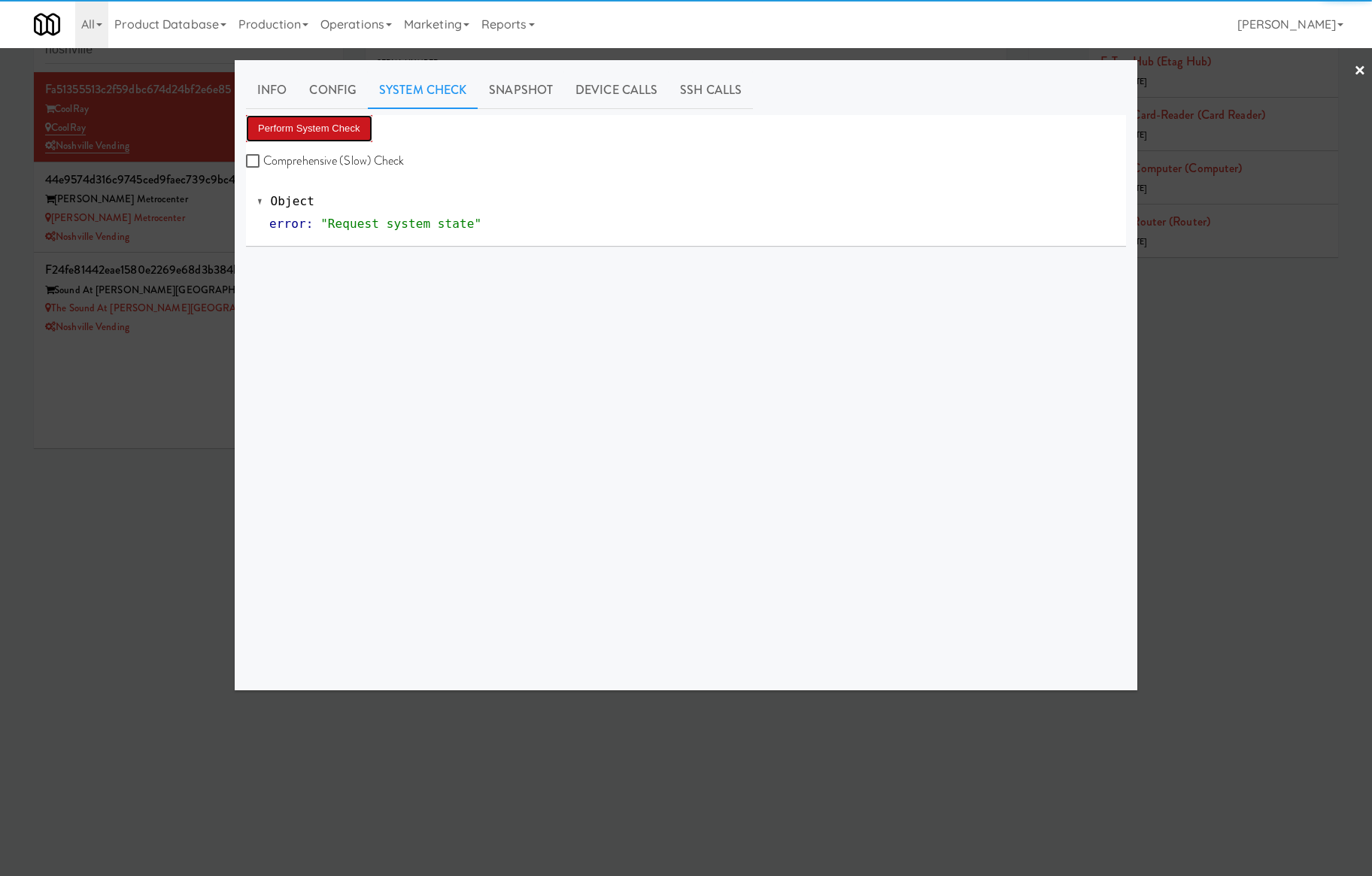
click at [310, 127] on button "Perform System Check" at bounding box center [310, 128] width 126 height 27
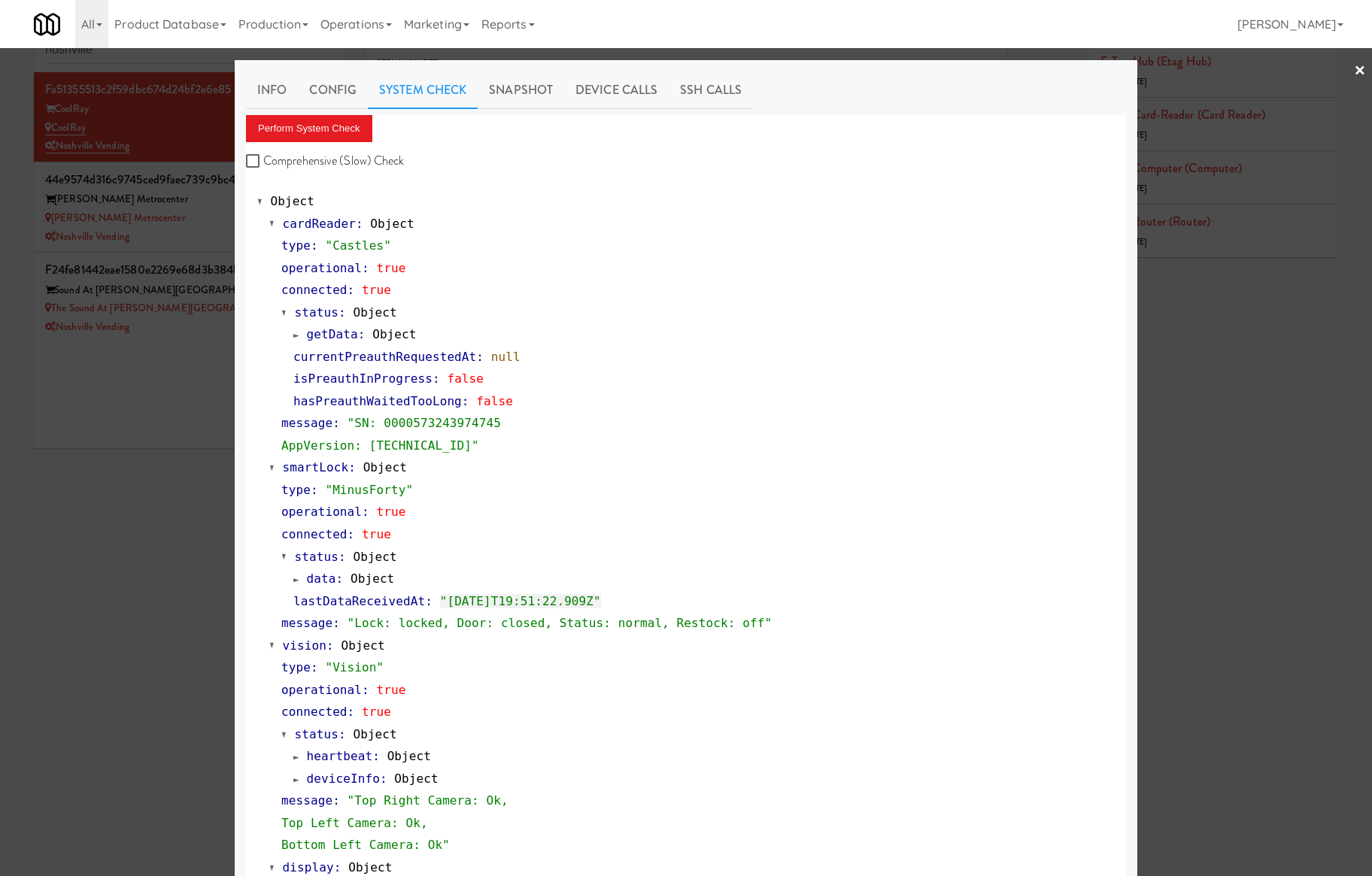
click at [199, 217] on div at bounding box center [686, 438] width 1372 height 876
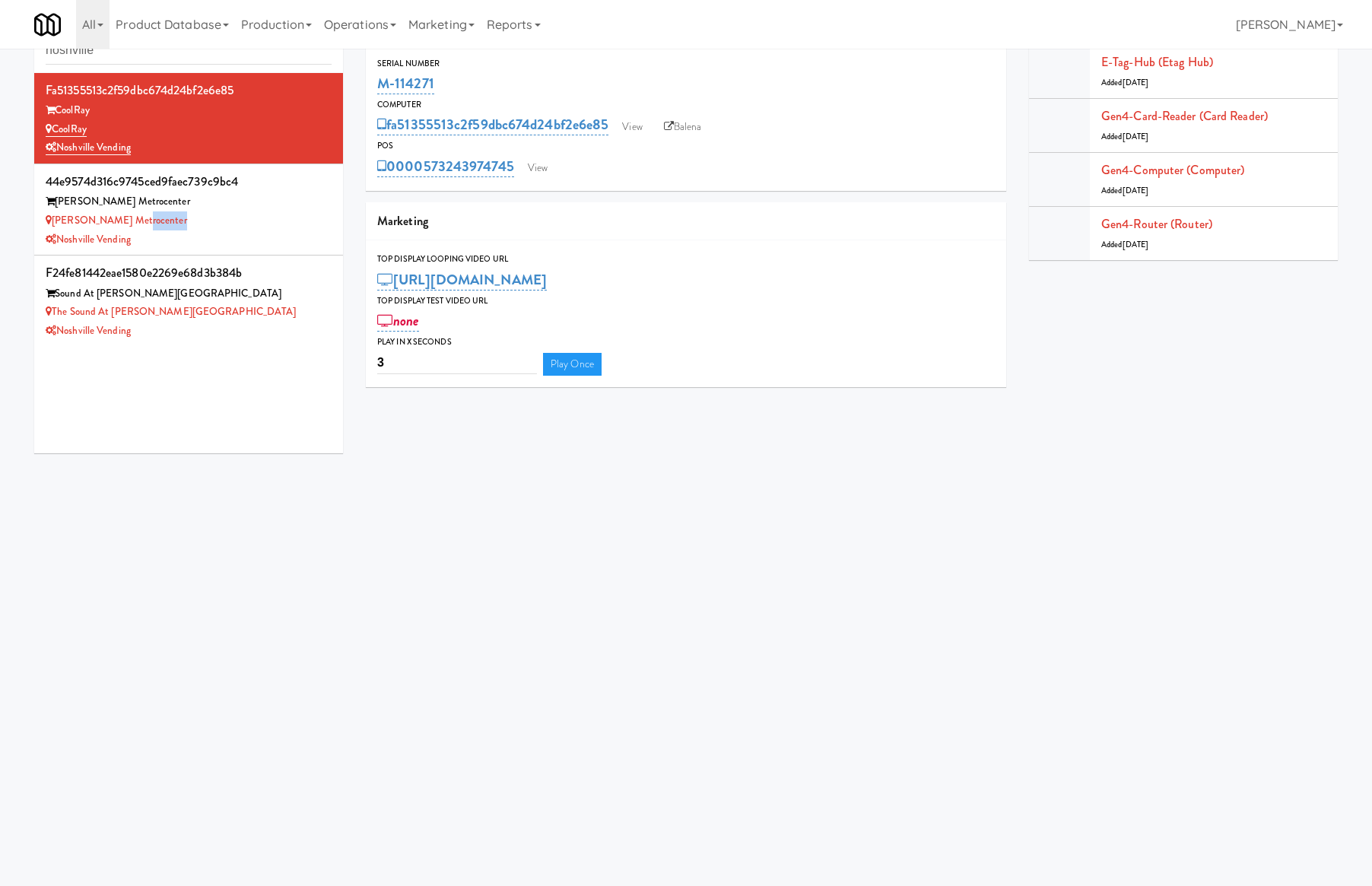
click at [201, 220] on div "Knox Metrocenter" at bounding box center [189, 220] width 286 height 19
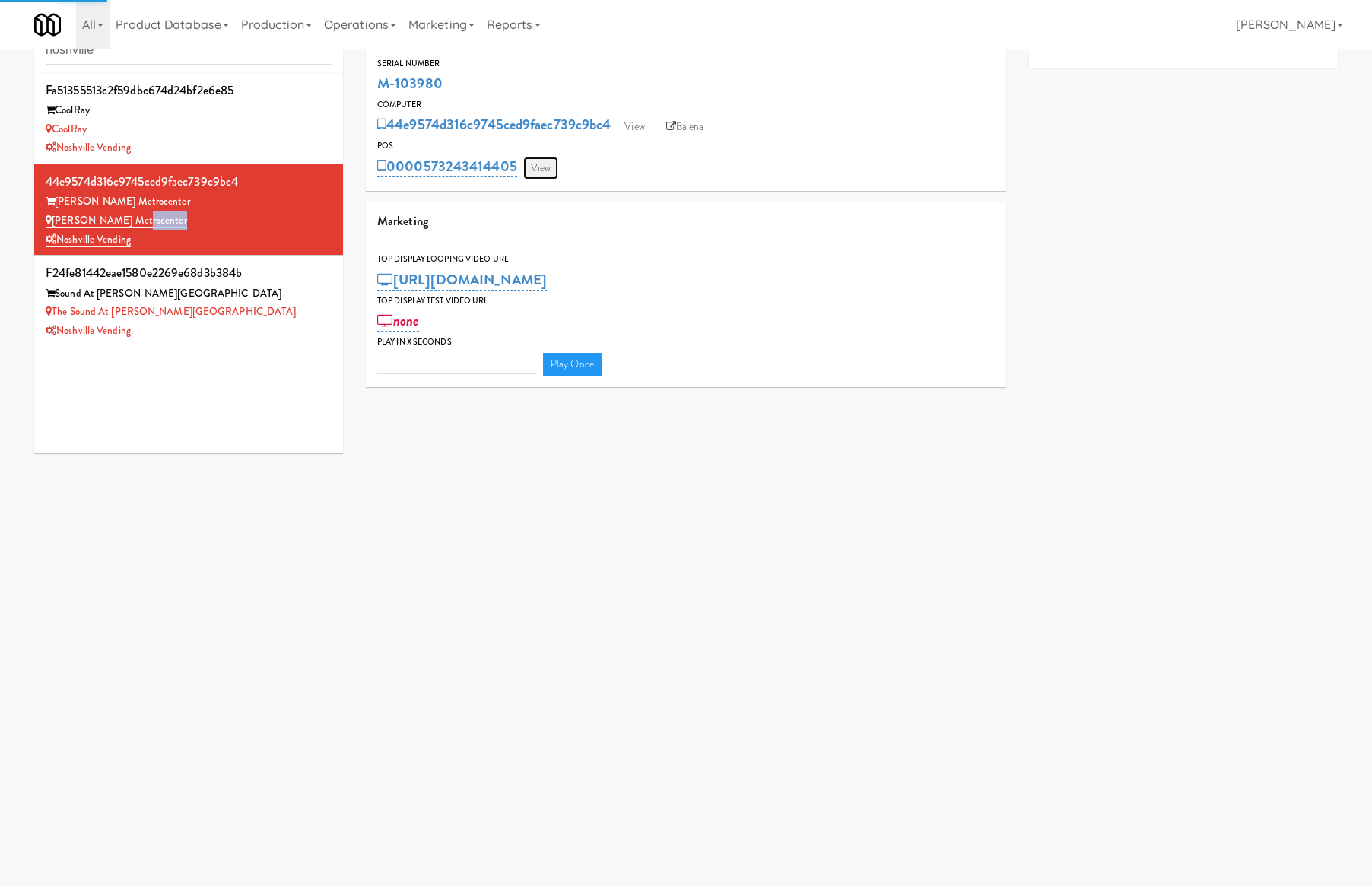
click at [546, 164] on link "View" at bounding box center [541, 168] width 35 height 23
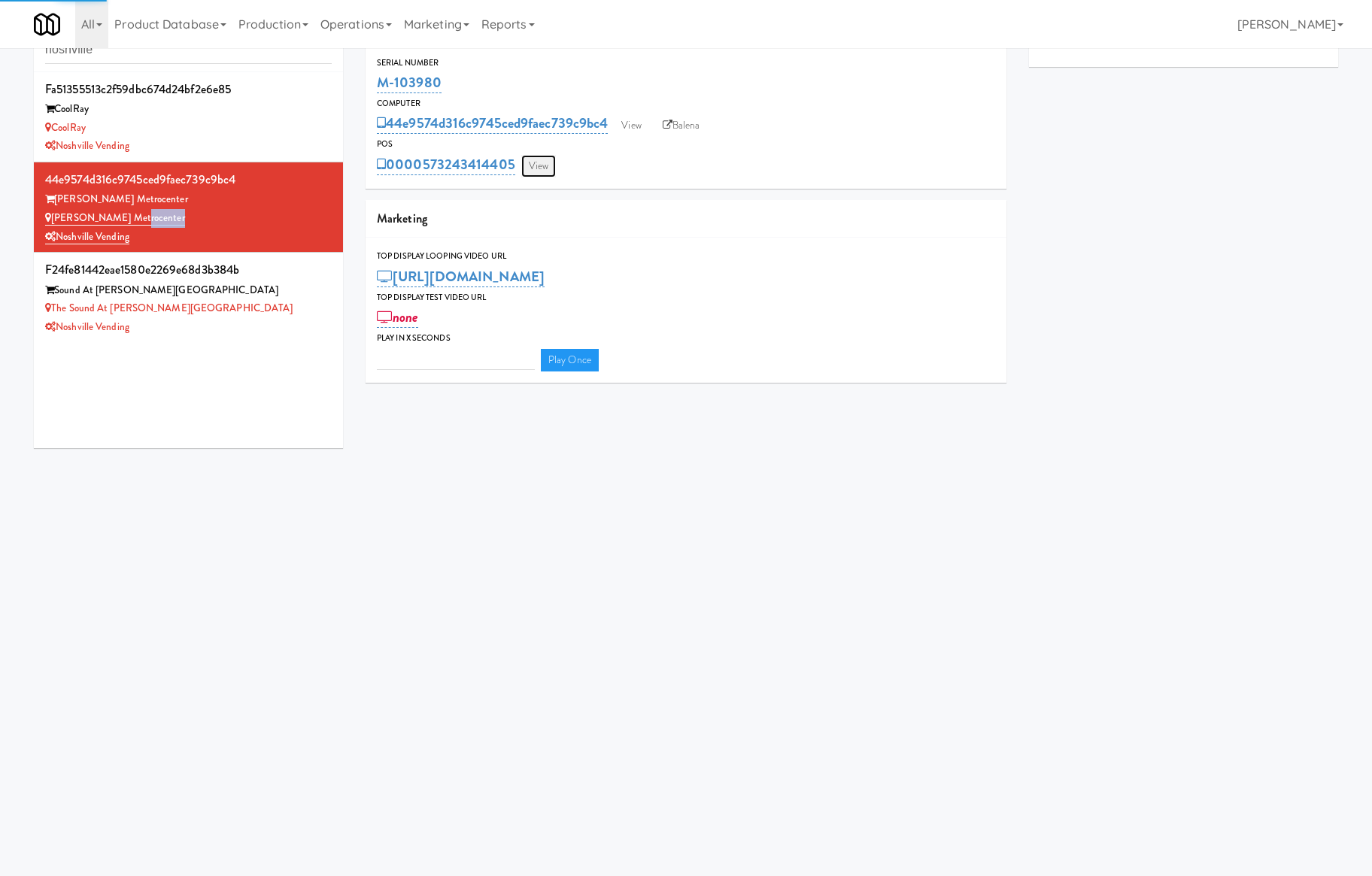
type input "3"
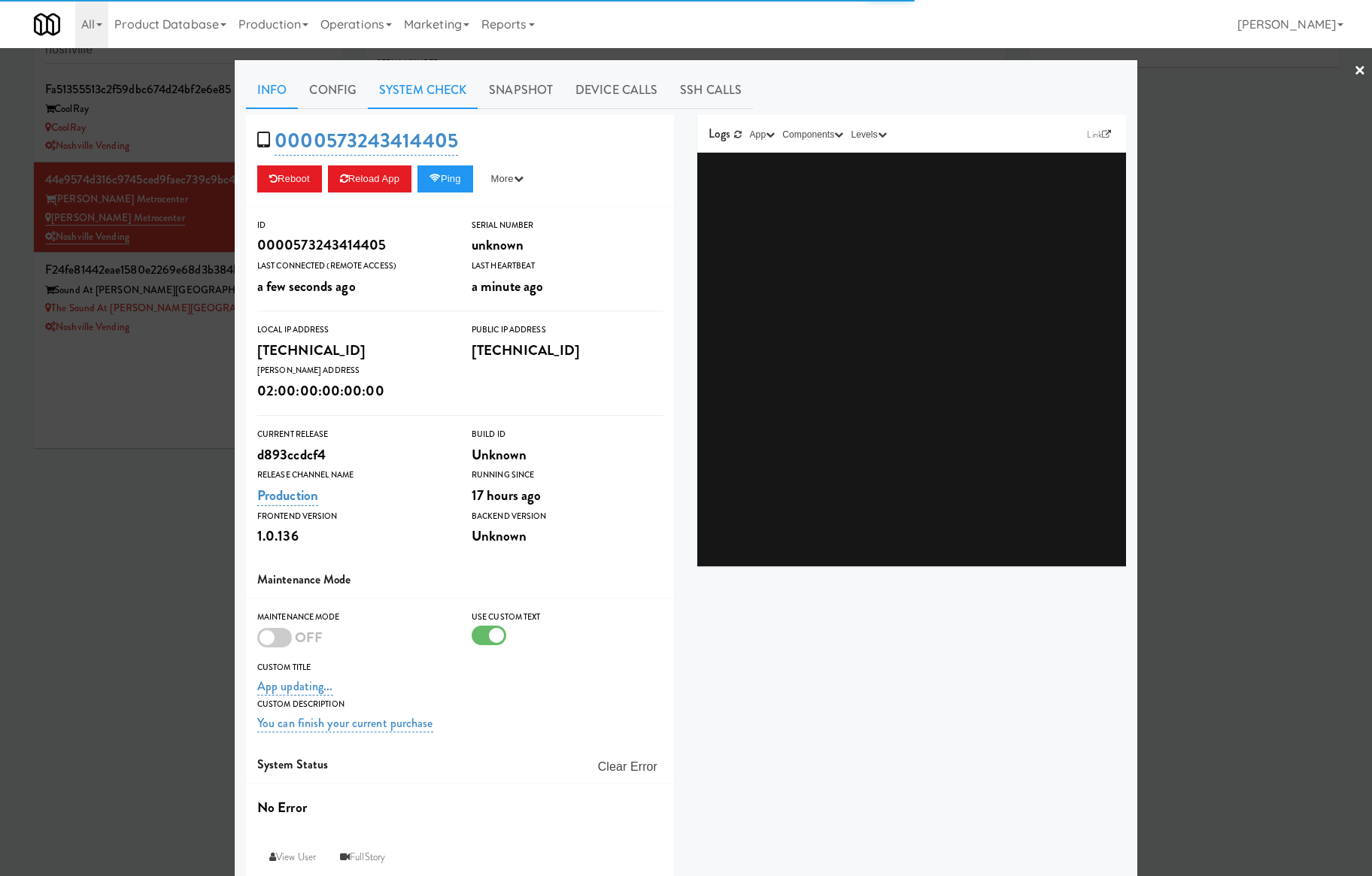
click at [410, 86] on link "System Check" at bounding box center [423, 90] width 110 height 37
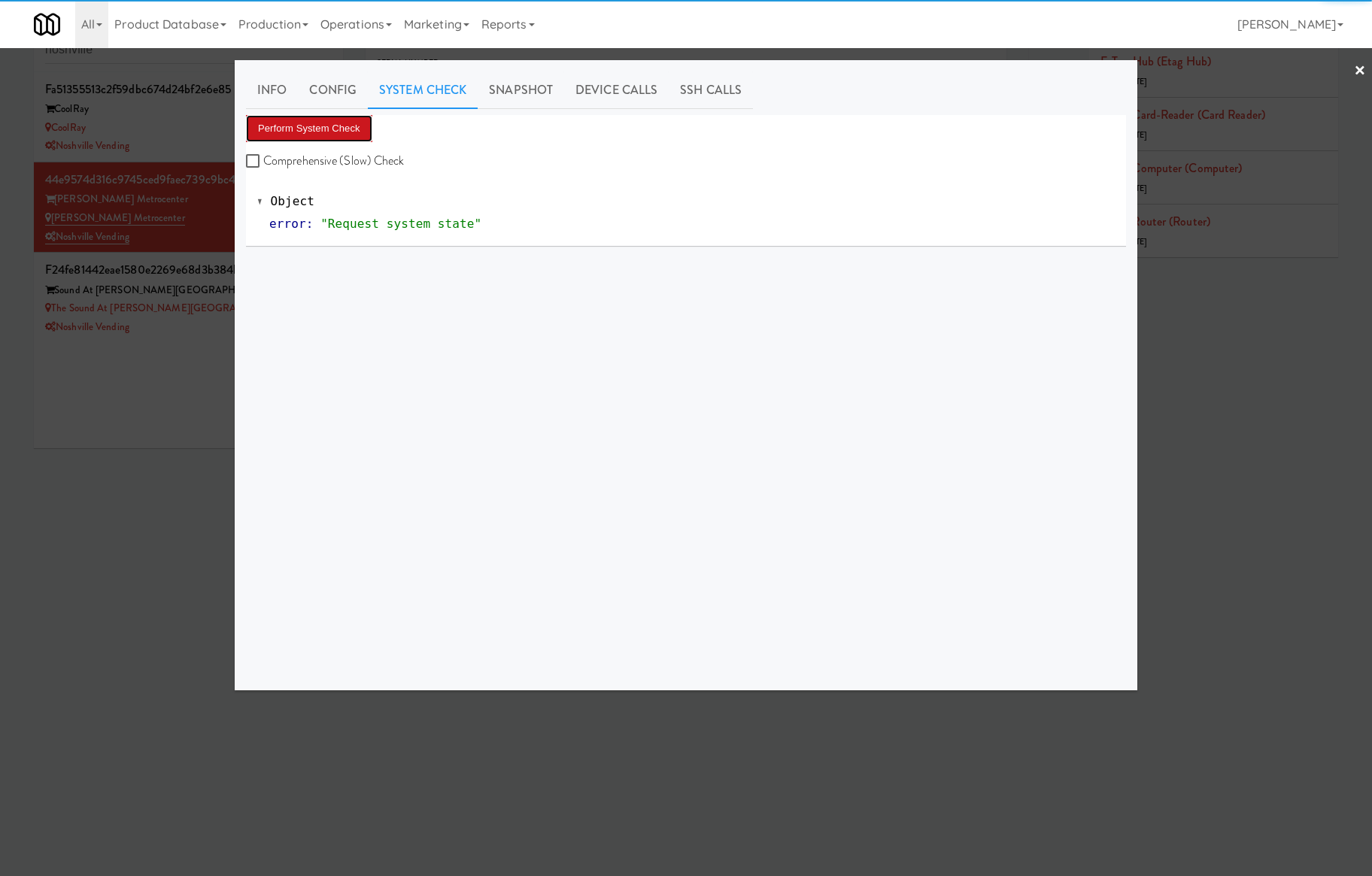
click at [328, 130] on button "Perform System Check" at bounding box center [310, 128] width 126 height 27
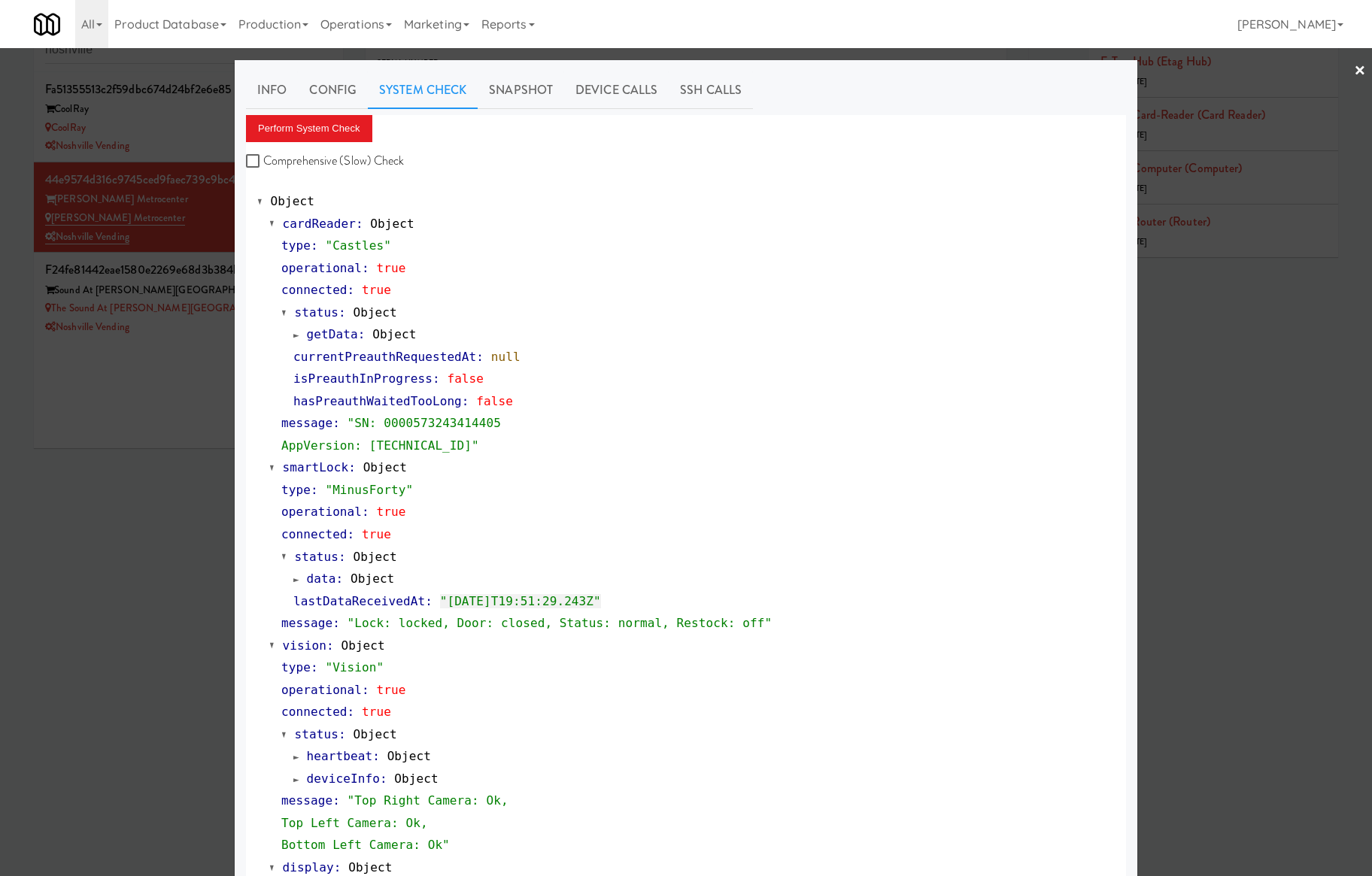
click at [195, 309] on div at bounding box center [686, 438] width 1372 height 876
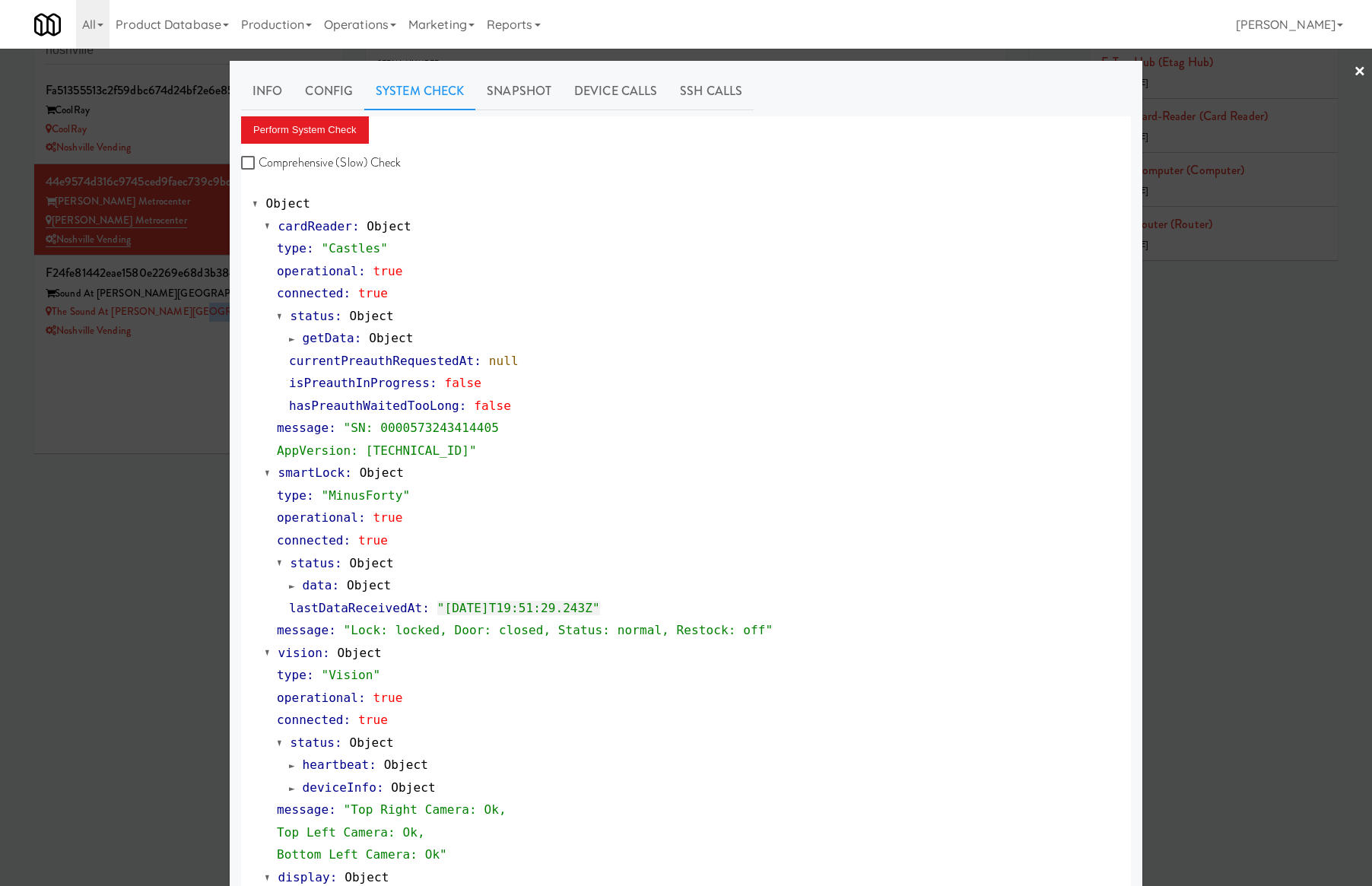
click at [198, 313] on div "The Sound at Pennington Bend" at bounding box center [189, 311] width 286 height 19
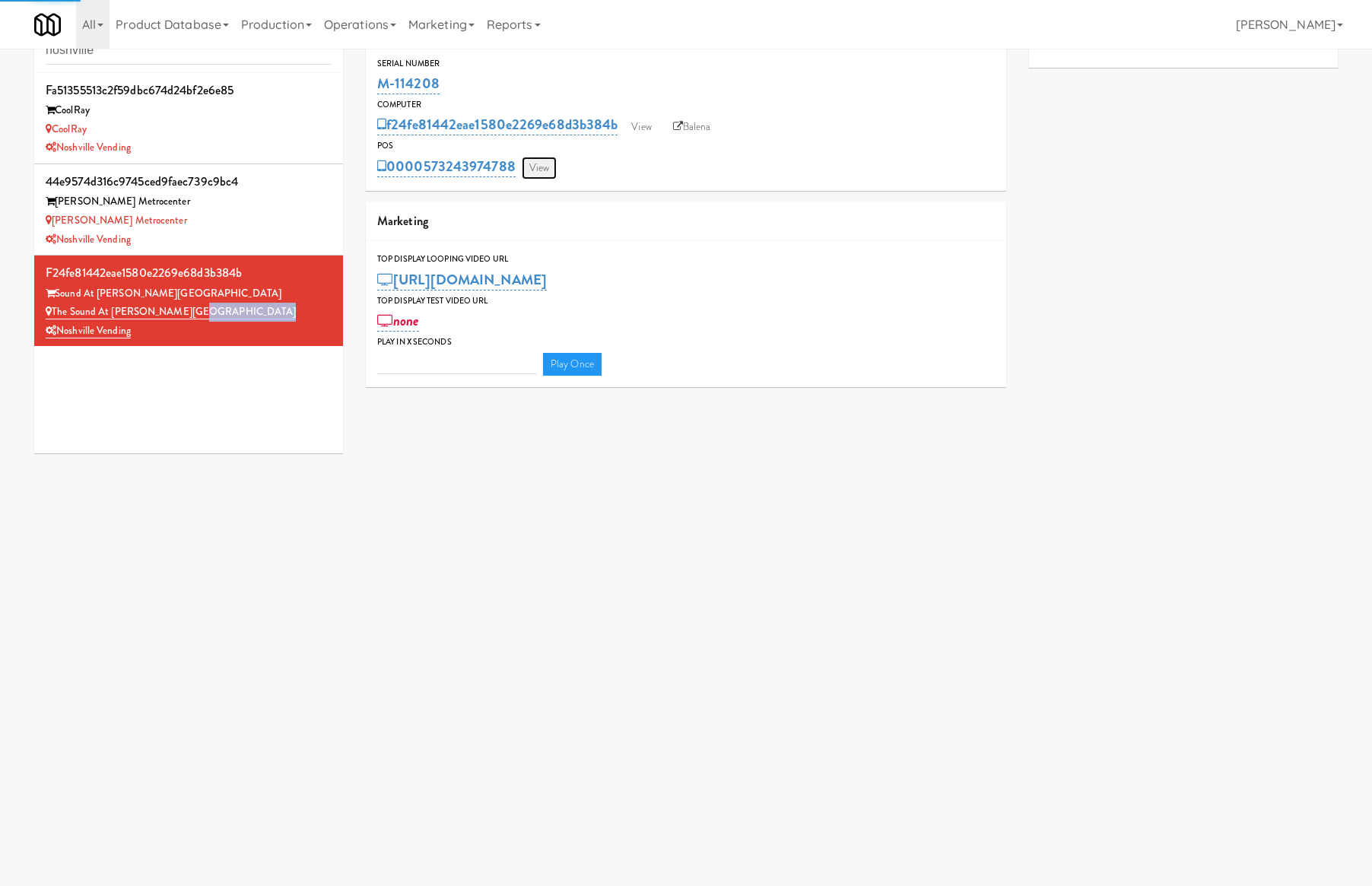
click at [539, 176] on link "View" at bounding box center [539, 168] width 35 height 23
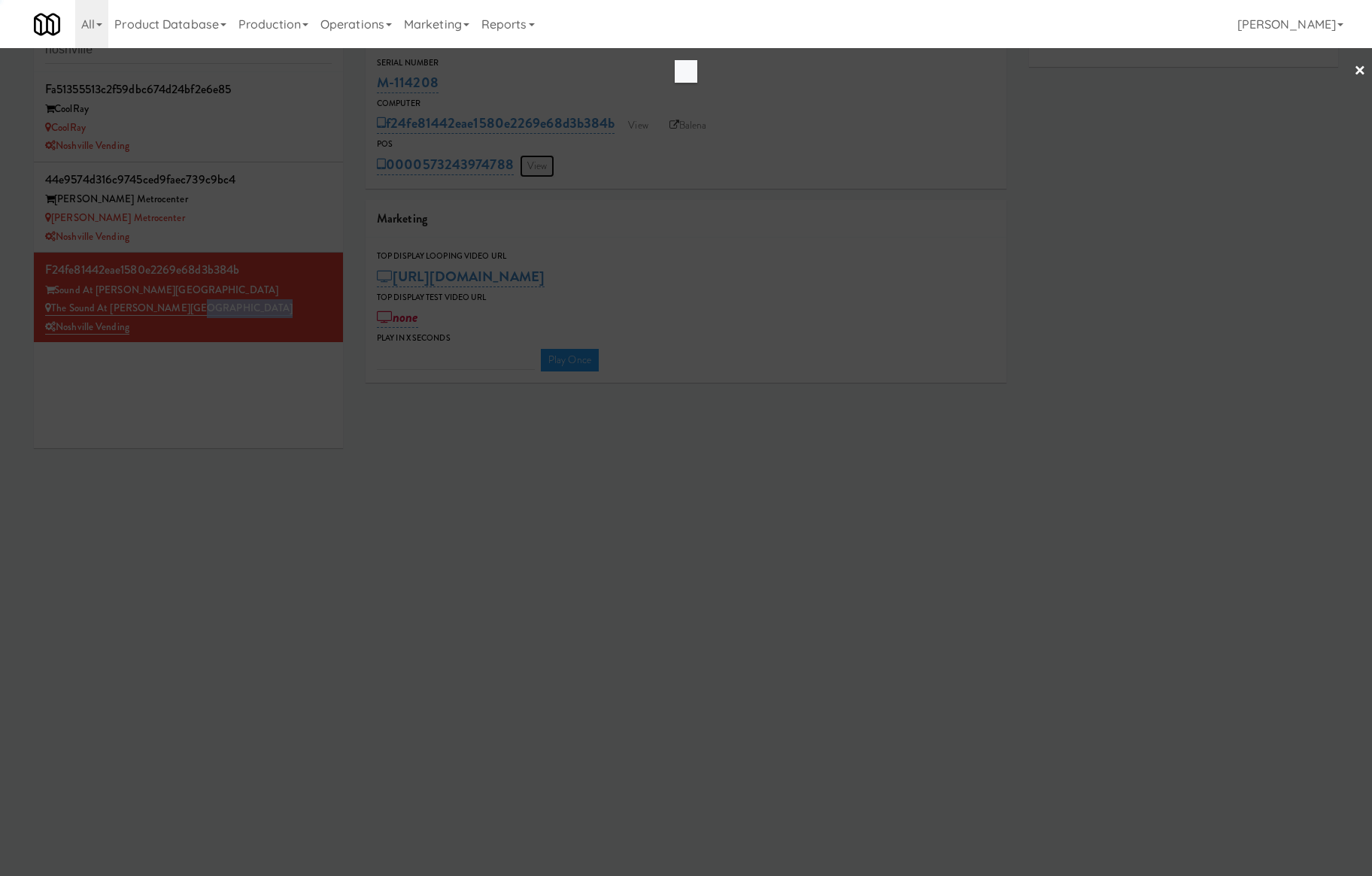
type input "3"
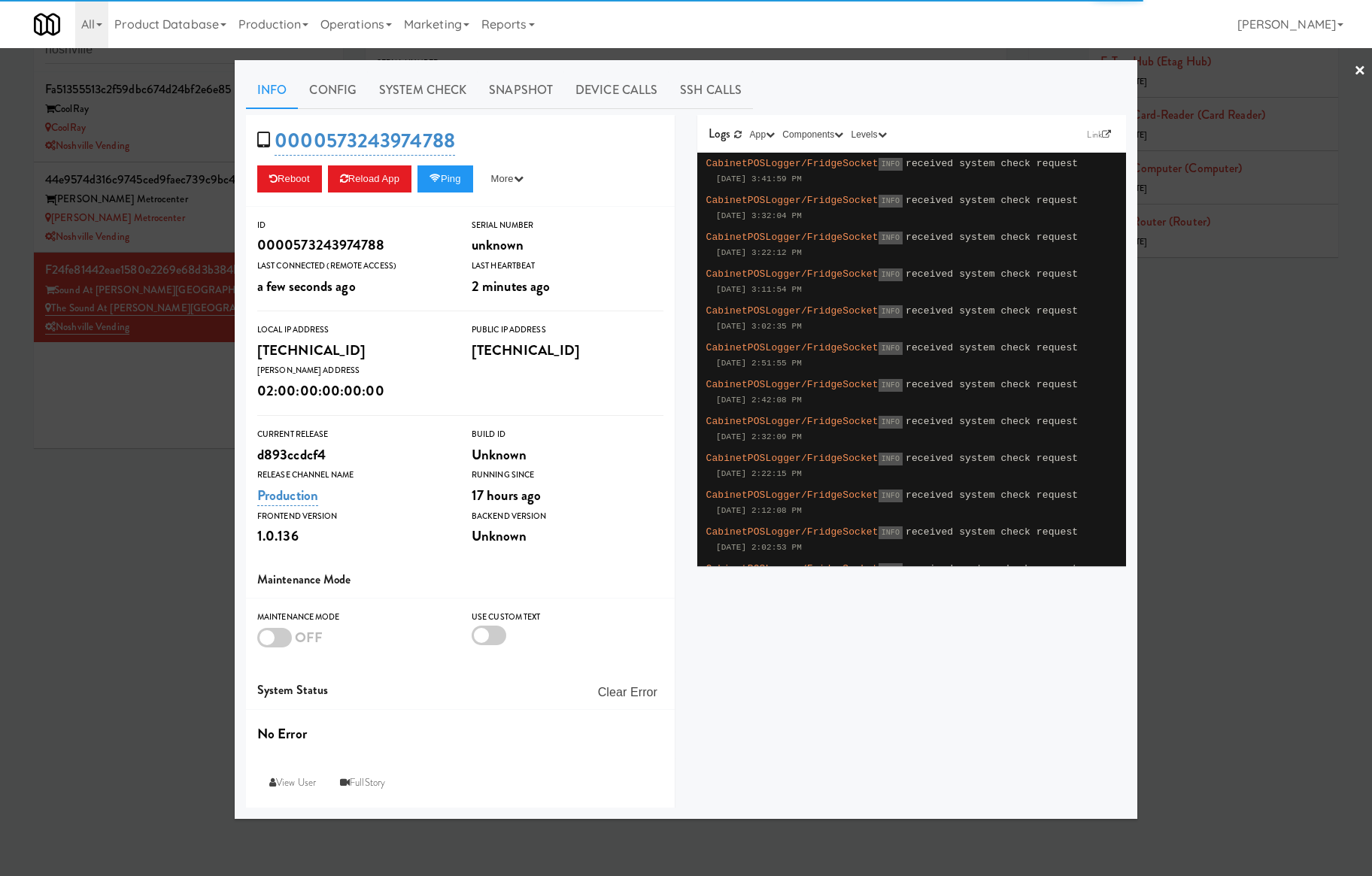
click at [434, 96] on link "System Check" at bounding box center [423, 90] width 110 height 37
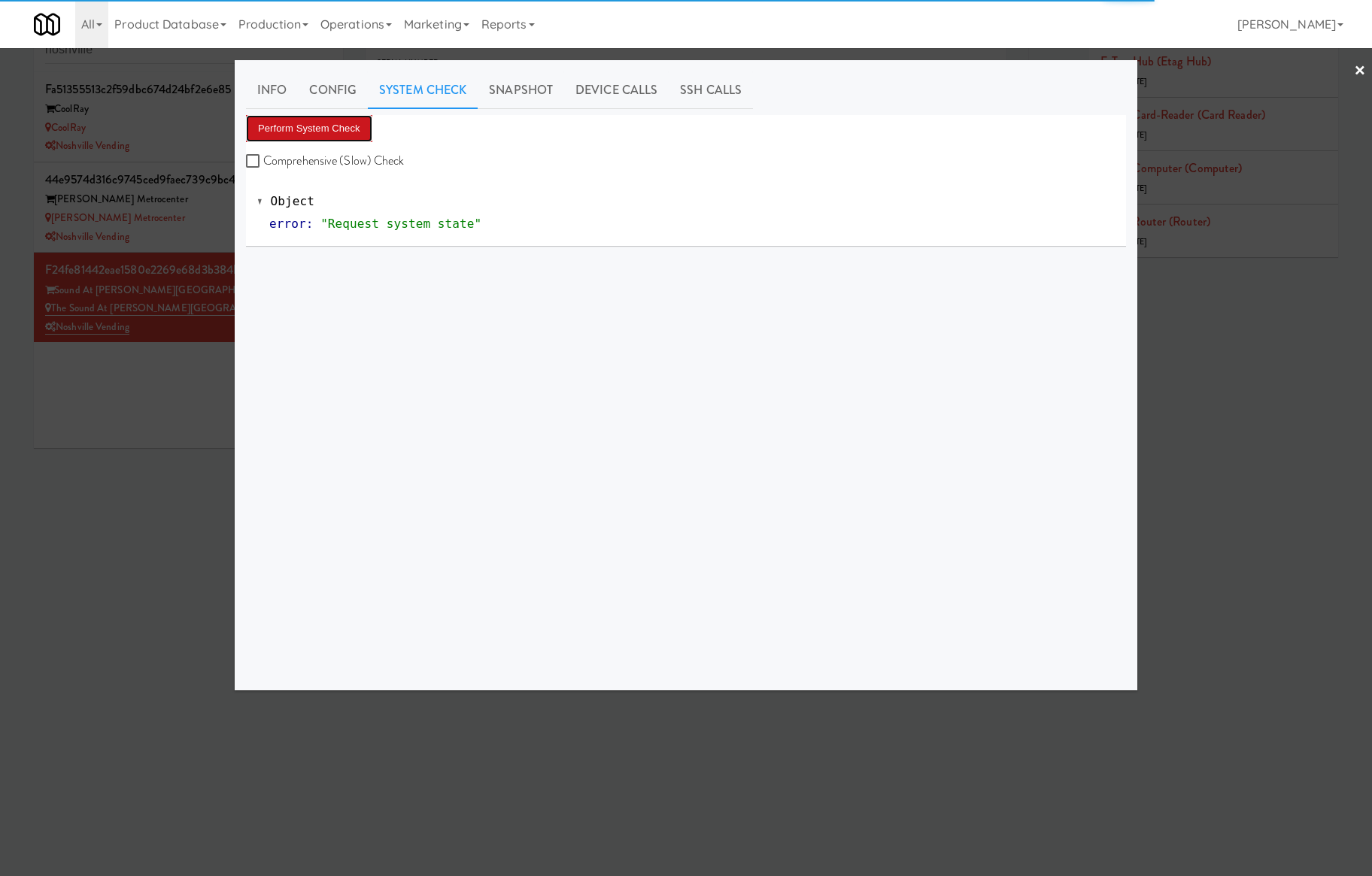
click at [348, 128] on button "Perform System Check" at bounding box center [310, 128] width 126 height 27
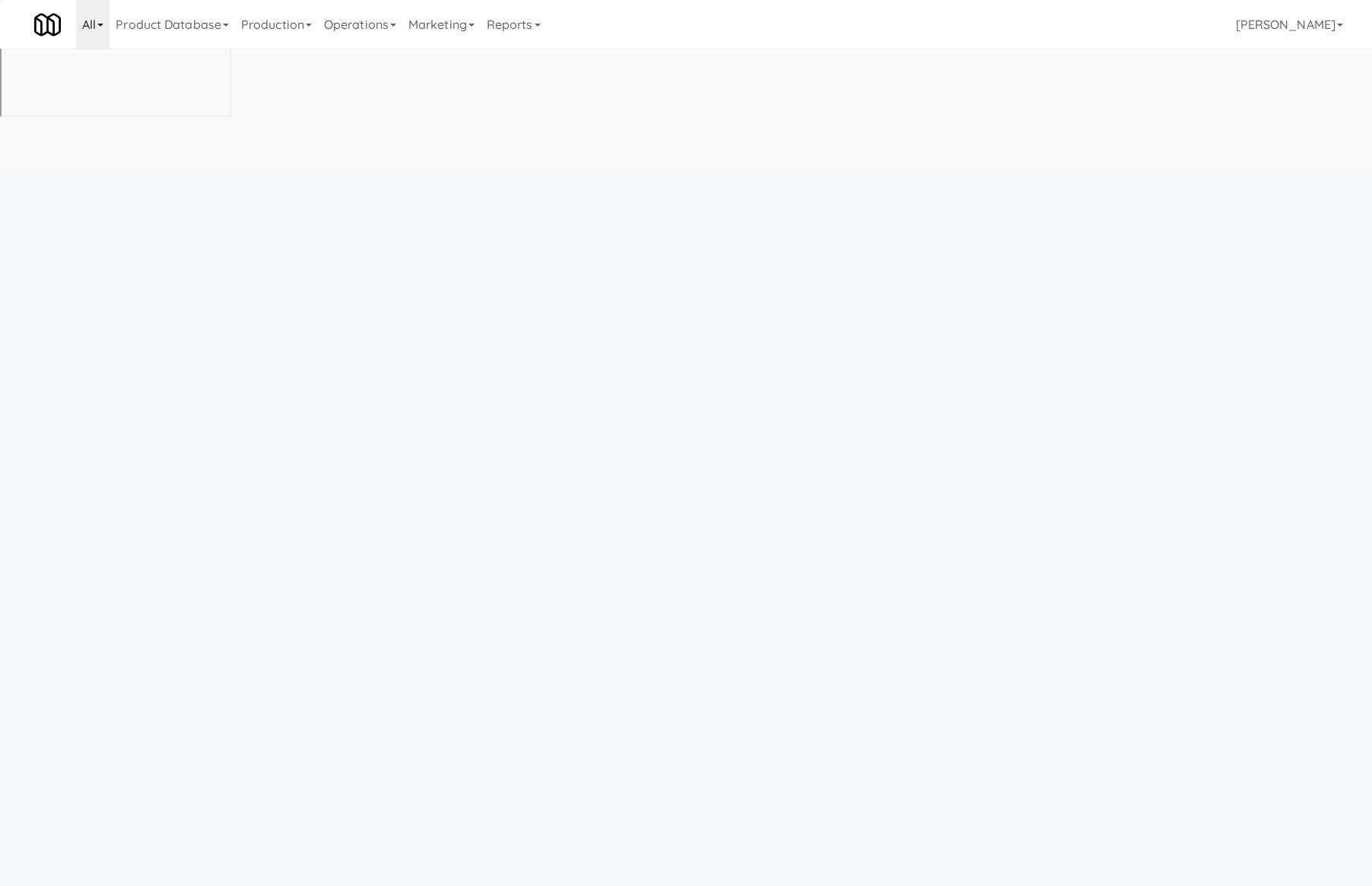
click at [105, 28] on link "All" at bounding box center [93, 24] width 34 height 48
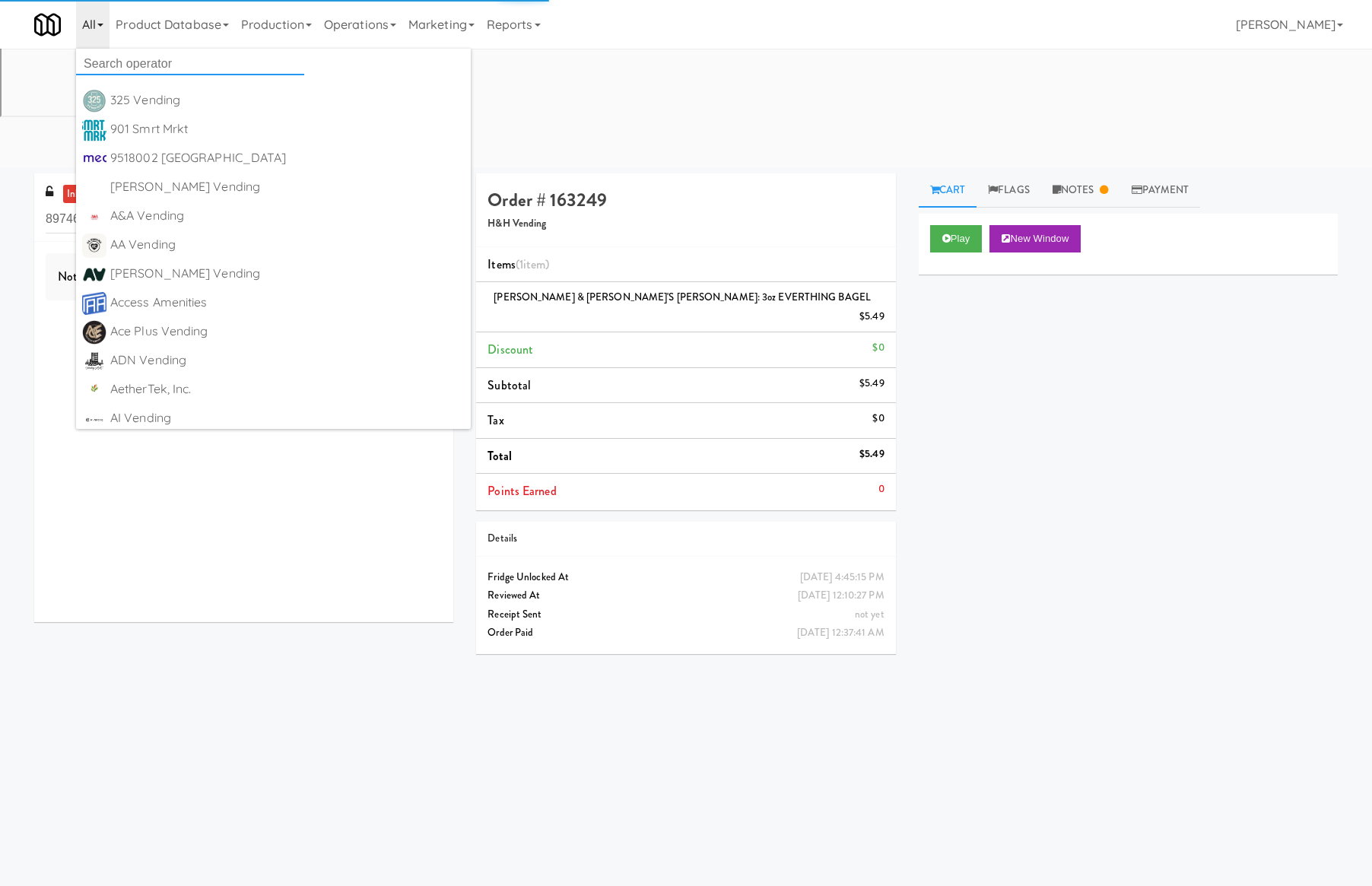
click at [122, 61] on input "text" at bounding box center [190, 64] width 228 height 23
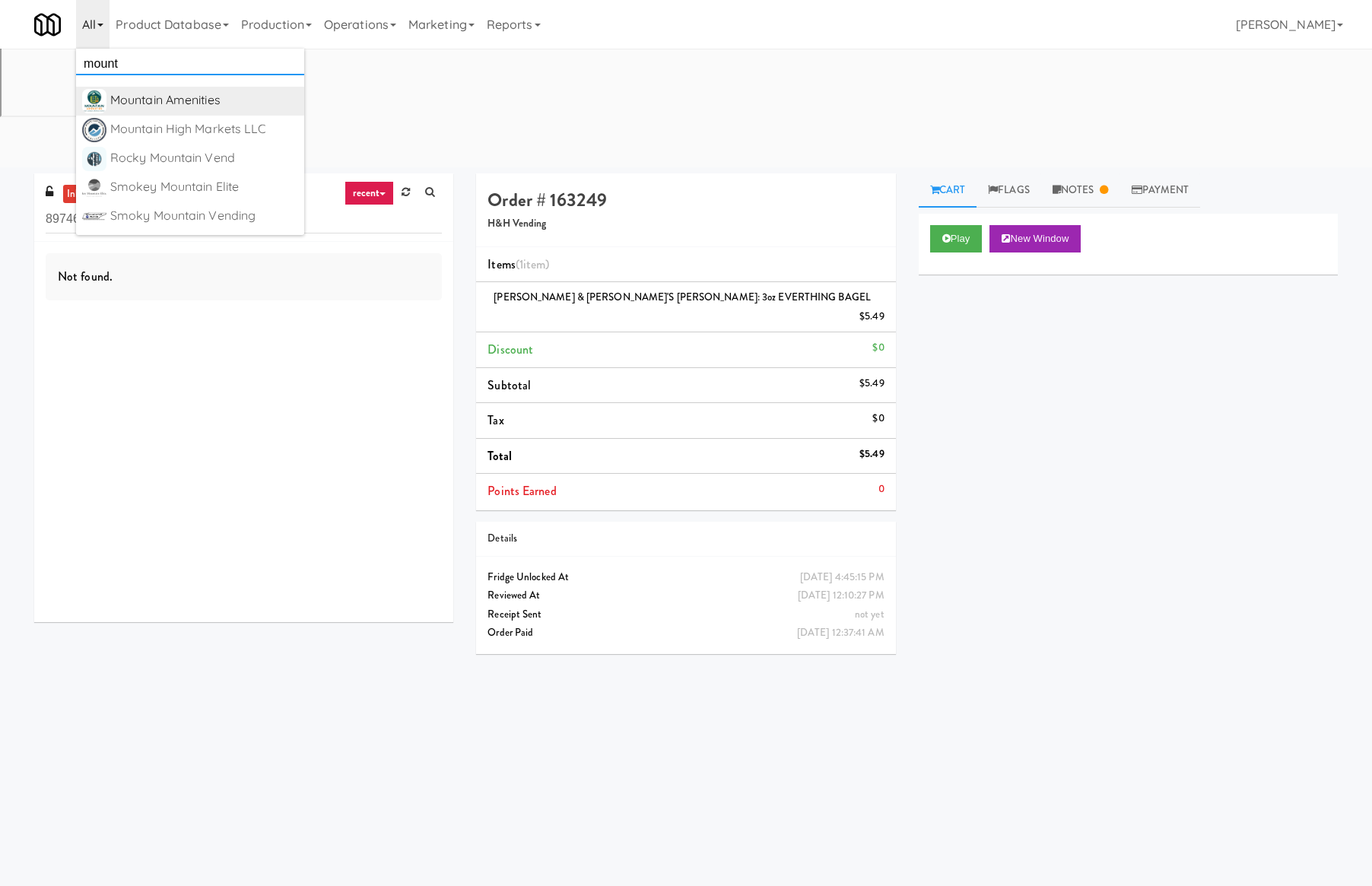
type input "mount"
click at [155, 111] on div "Mountain Amenities" at bounding box center [204, 101] width 188 height 23
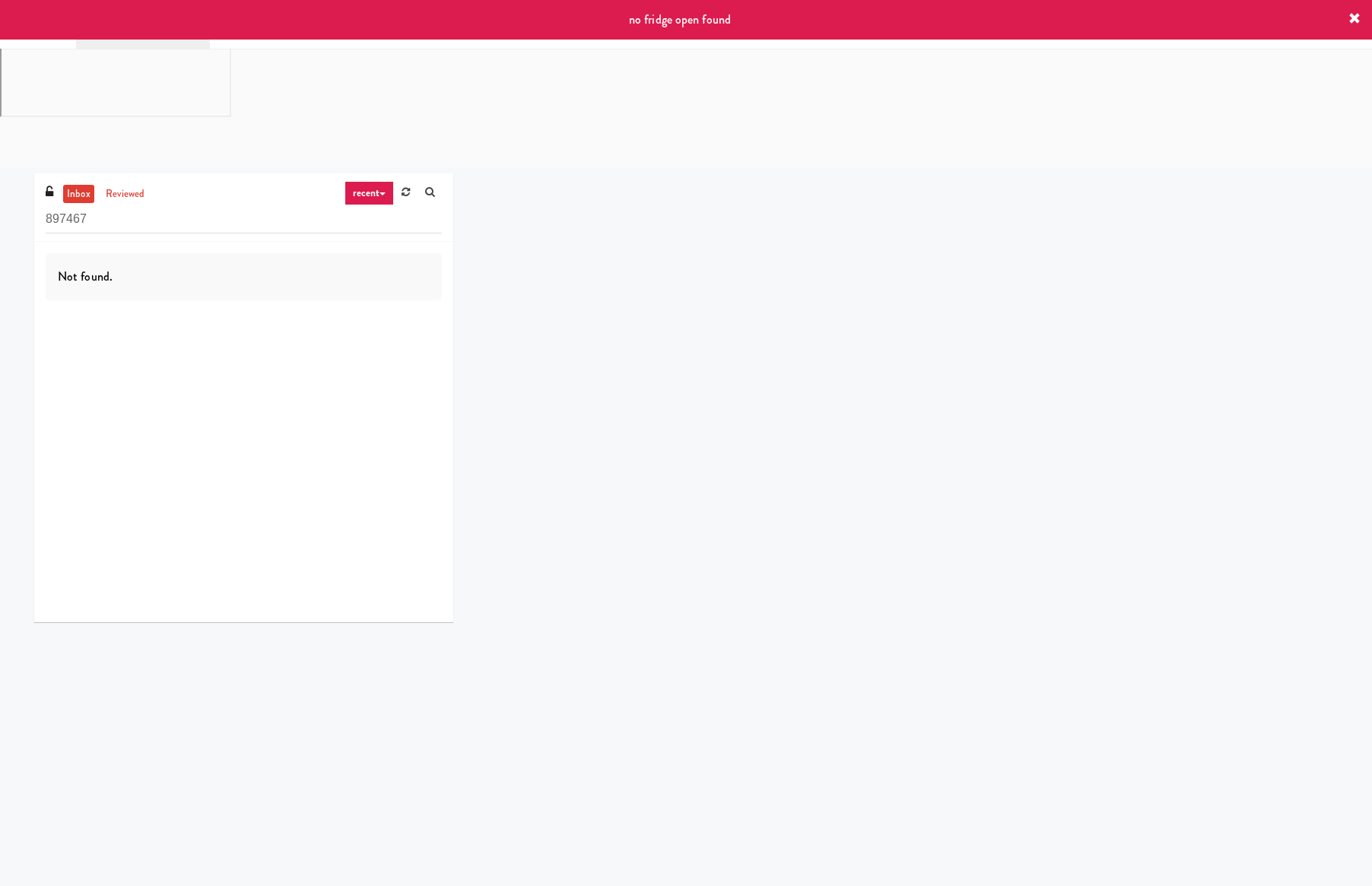
click at [1346, 20] on div "no fridge open found" at bounding box center [686, 20] width 1372 height 39
click at [1365, 21] on div "no fridge open found" at bounding box center [686, 20] width 1372 height 39
click at [1361, 21] on div "no fridge open found" at bounding box center [686, 20] width 1372 height 39
click at [1352, 20] on icon at bounding box center [1355, 19] width 12 height 12
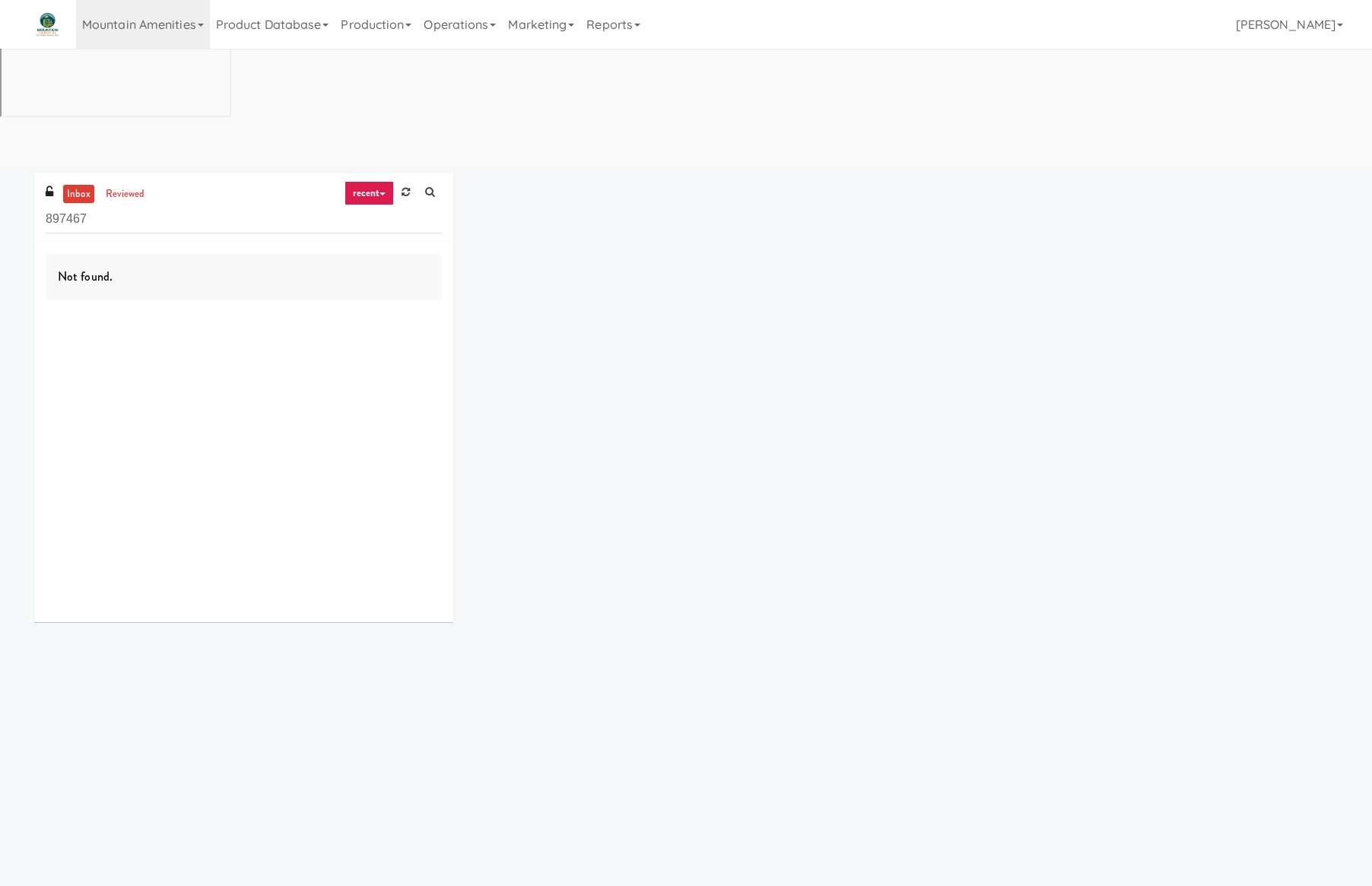
click at [1352, 20] on div "Toggle navigation Mountain Amenities 325 Vending [URL][DOMAIN_NAME] 901 Smrt Mr…" at bounding box center [686, 24] width 1372 height 48
click at [302, 16] on link "Product Database" at bounding box center [272, 24] width 125 height 48
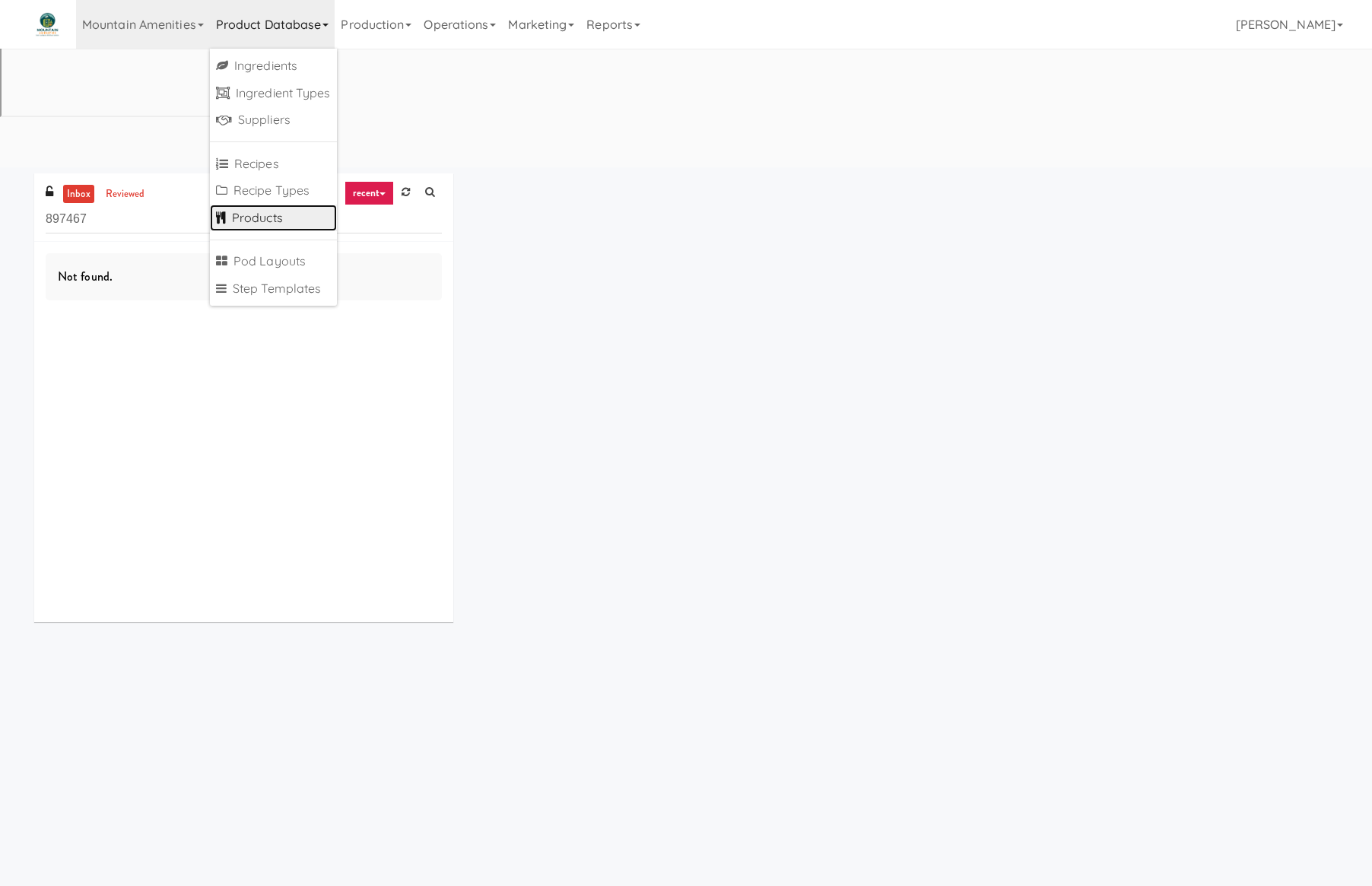
click at [250, 211] on link "Products" at bounding box center [273, 218] width 127 height 27
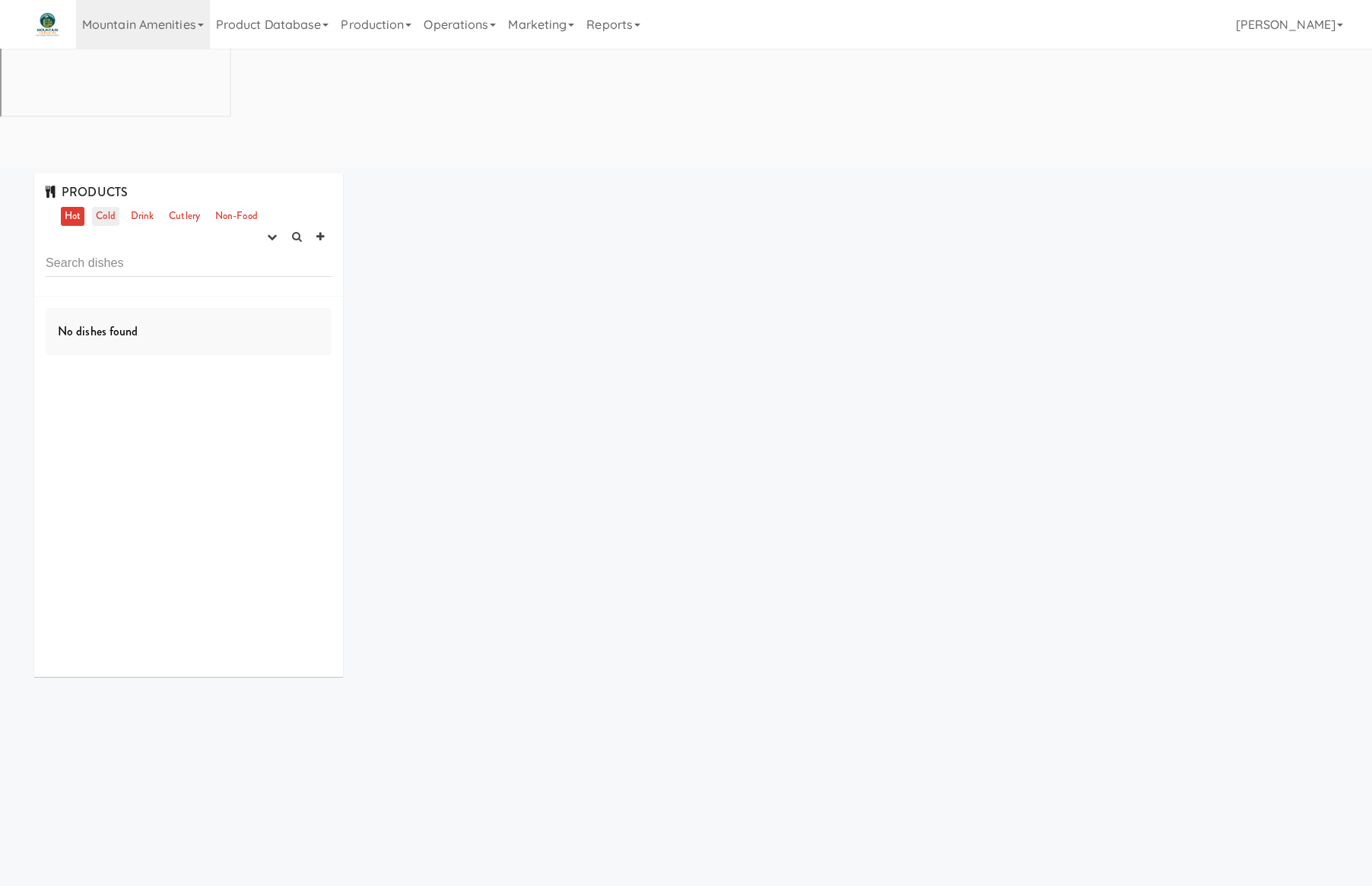
click at [110, 207] on link "Cold" at bounding box center [105, 216] width 26 height 19
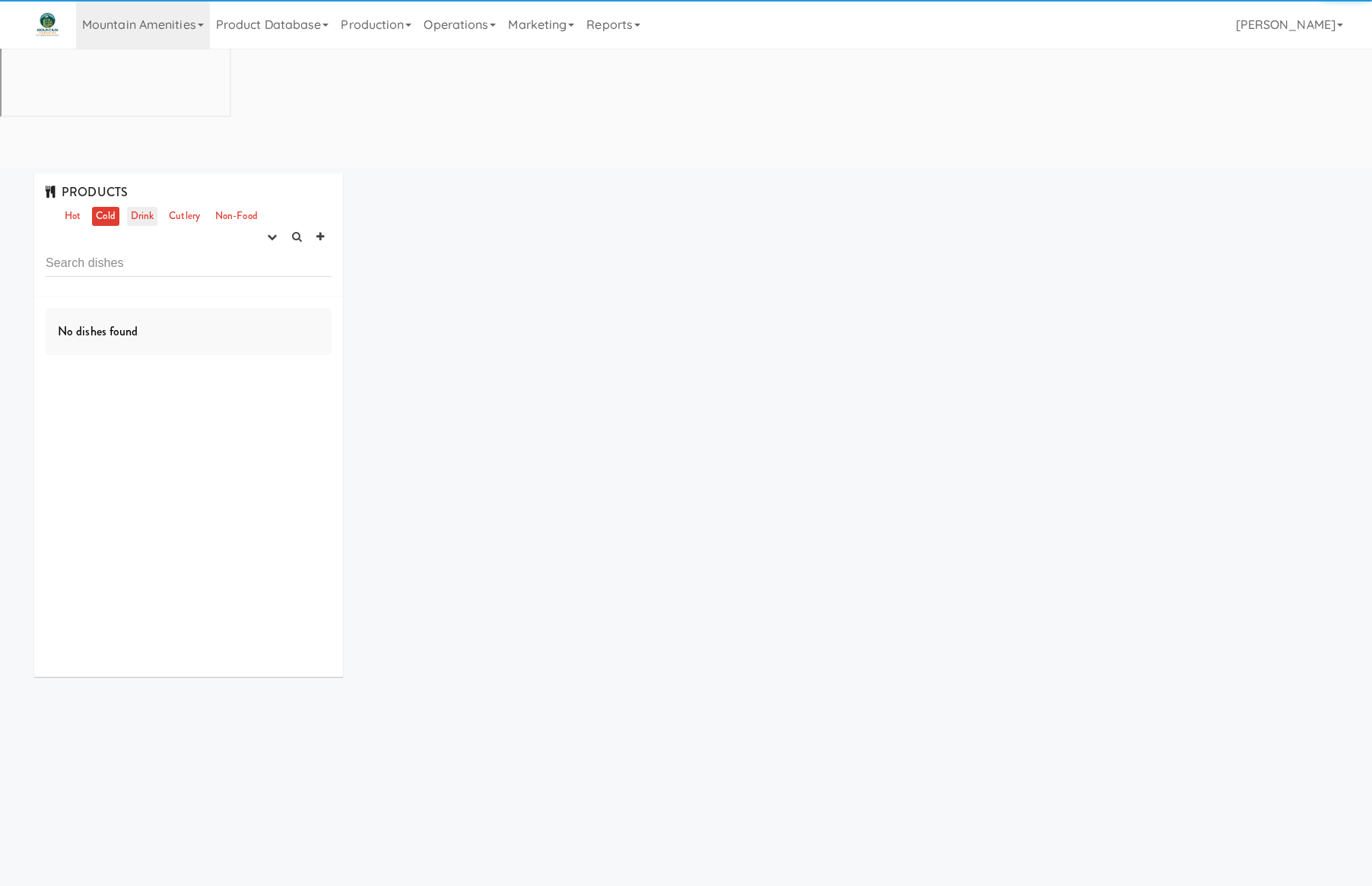
click at [143, 207] on link "Drink" at bounding box center [143, 216] width 31 height 19
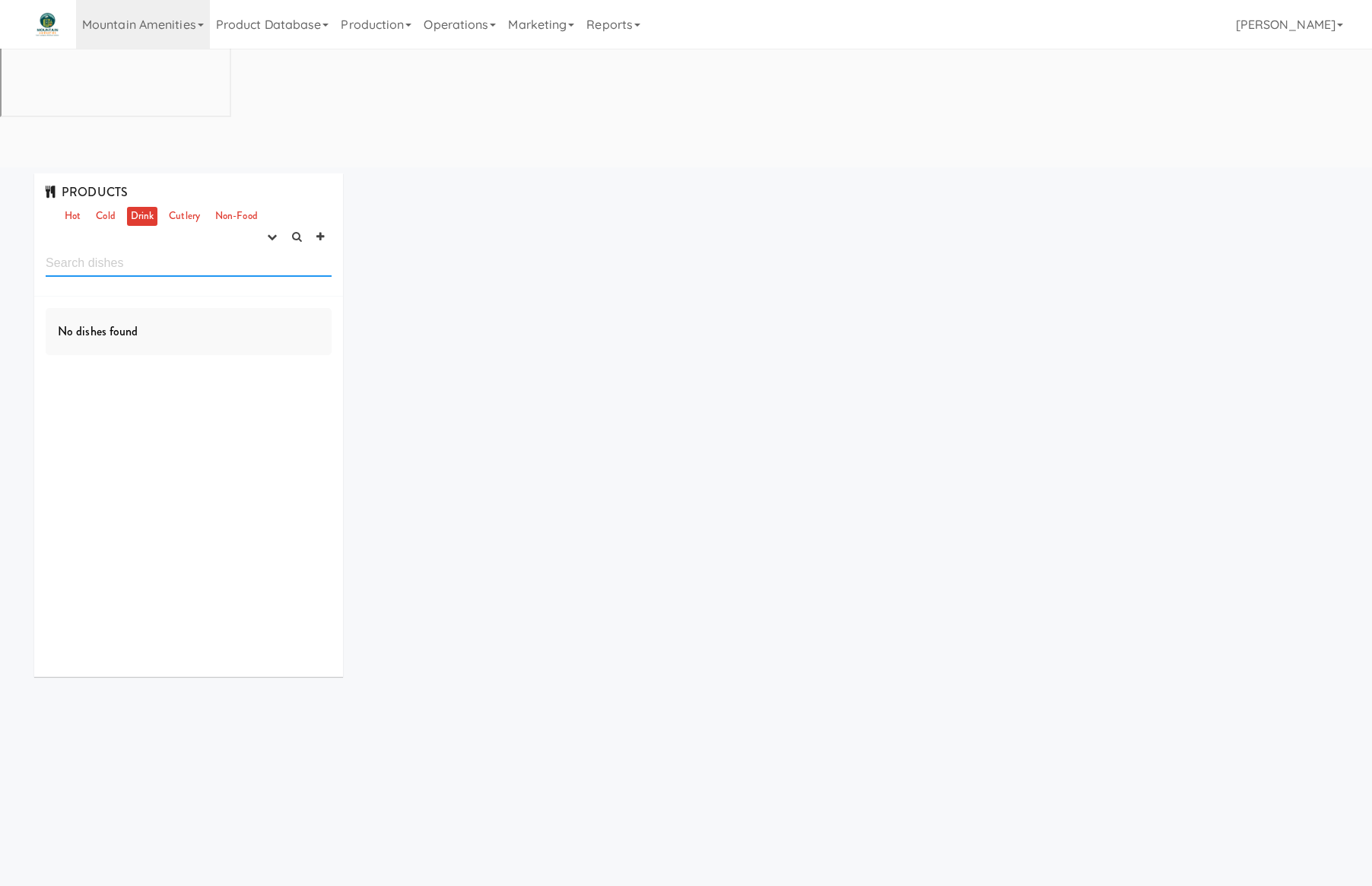
click at [144, 249] on input "text" at bounding box center [189, 263] width 286 height 28
type input "peanut"
click at [265, 226] on button "button" at bounding box center [271, 238] width 25 height 23
click at [248, 280] on link "finalized" at bounding box center [224, 293] width 122 height 27
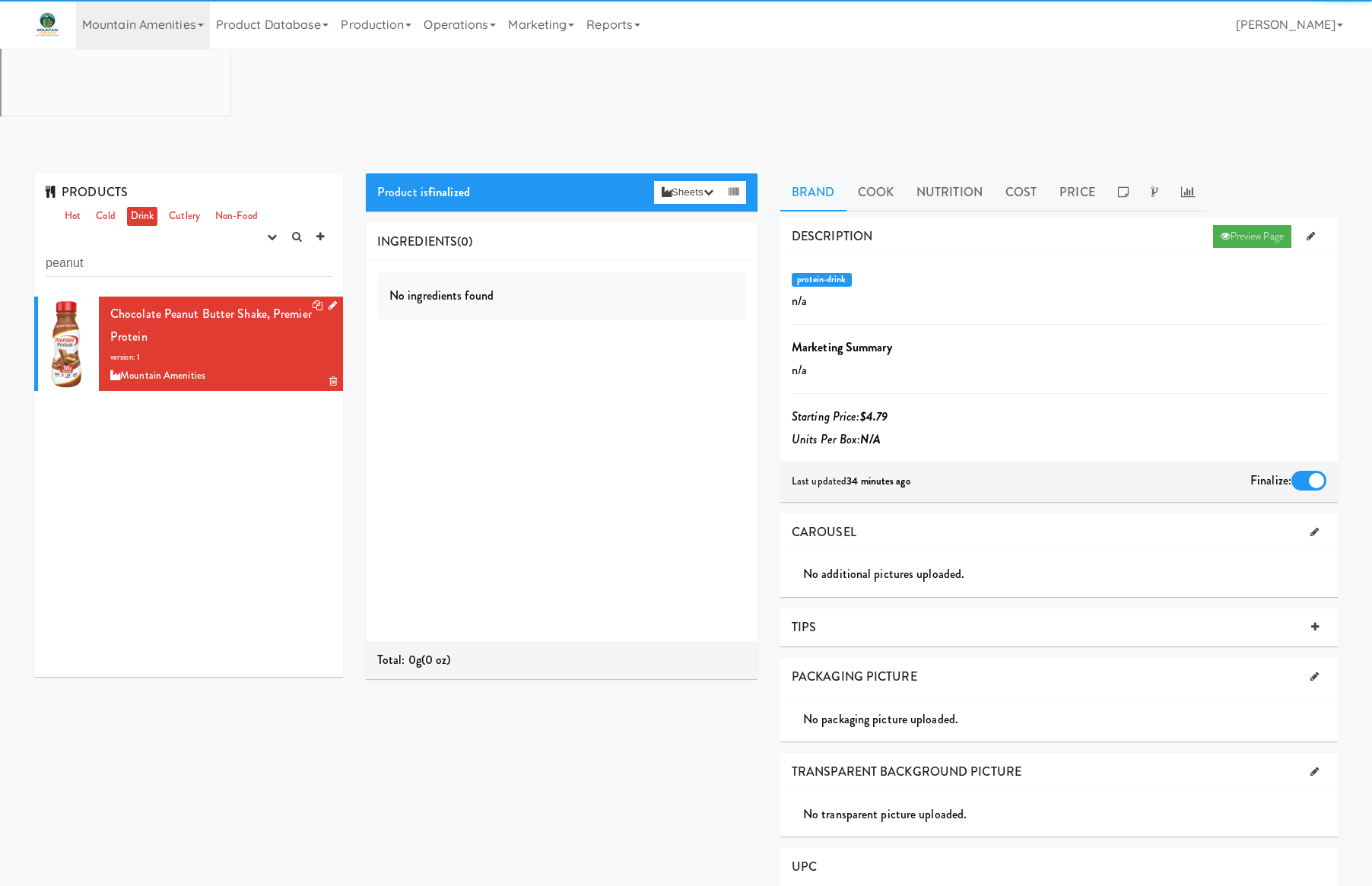
click at [329, 301] on icon at bounding box center [333, 306] width 8 height 10
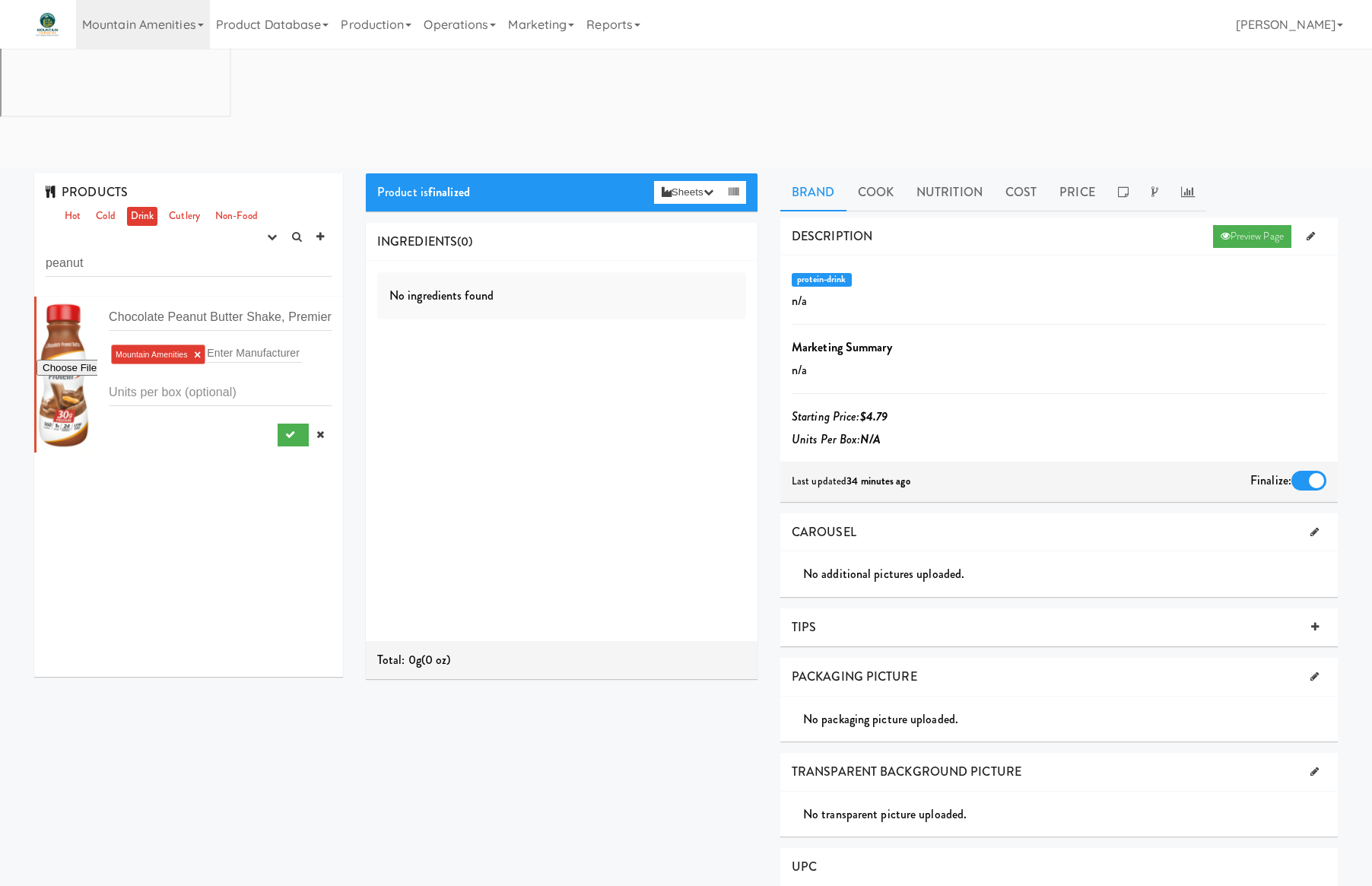
click at [86, 297] on div at bounding box center [67, 375] width 61 height 156
click at [83, 359] on input "file" at bounding box center [67, 368] width 61 height 19
type input "C:\fakepath\Chocolate Peanut Butter Shake, Premier Protein.jpeg"
click at [284, 424] on button "submit" at bounding box center [293, 435] width 31 height 23
